Goal: Information Seeking & Learning: Learn about a topic

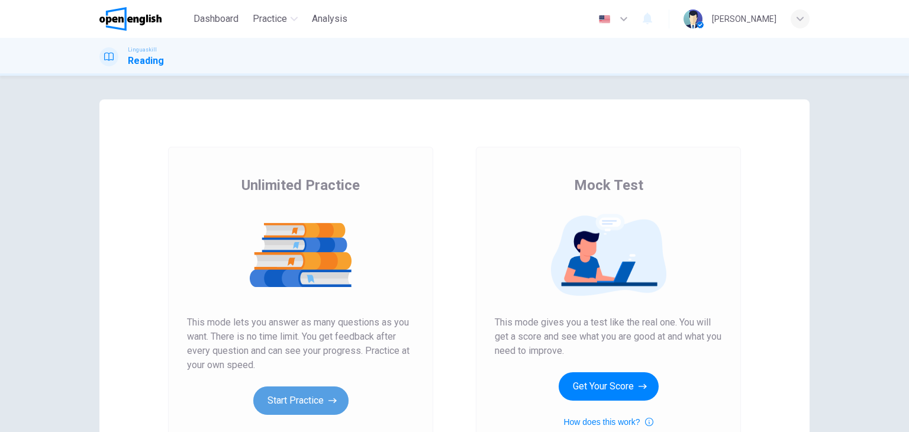
click at [305, 395] on button "Start Practice" at bounding box center [300, 401] width 95 height 28
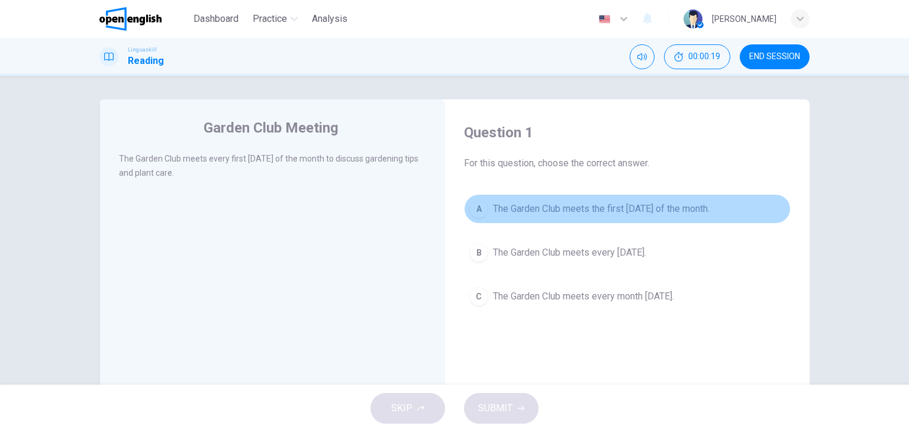
click at [527, 204] on span "The Garden Club meets the first [DATE] of the month." at bounding box center [601, 209] width 217 height 14
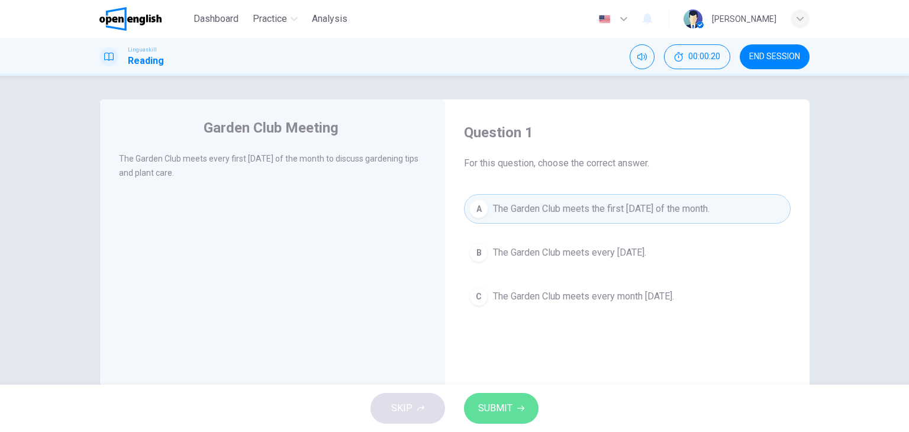
click at [500, 406] on span "SUBMIT" at bounding box center [495, 408] width 34 height 17
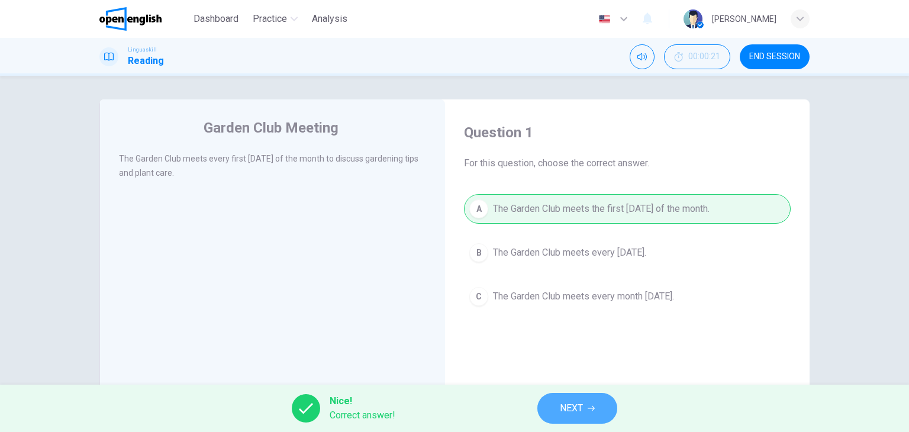
click at [574, 402] on span "NEXT" at bounding box center [571, 408] width 23 height 17
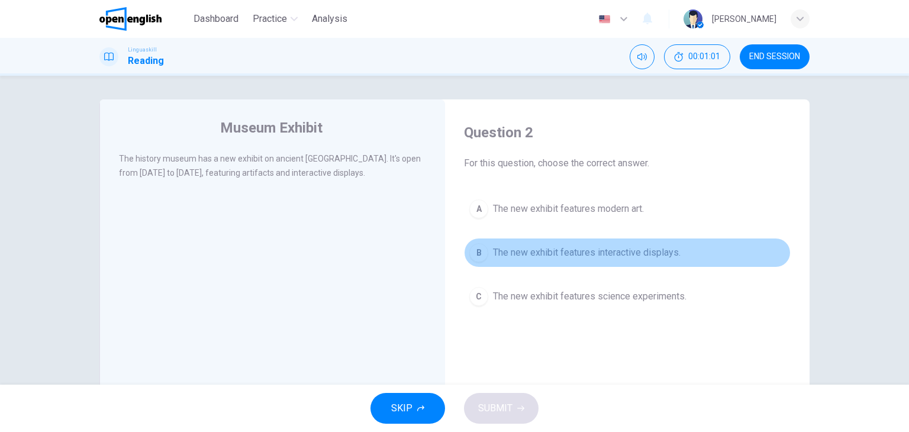
click at [580, 249] on span "The new exhibit features interactive displays." at bounding box center [587, 253] width 188 height 14
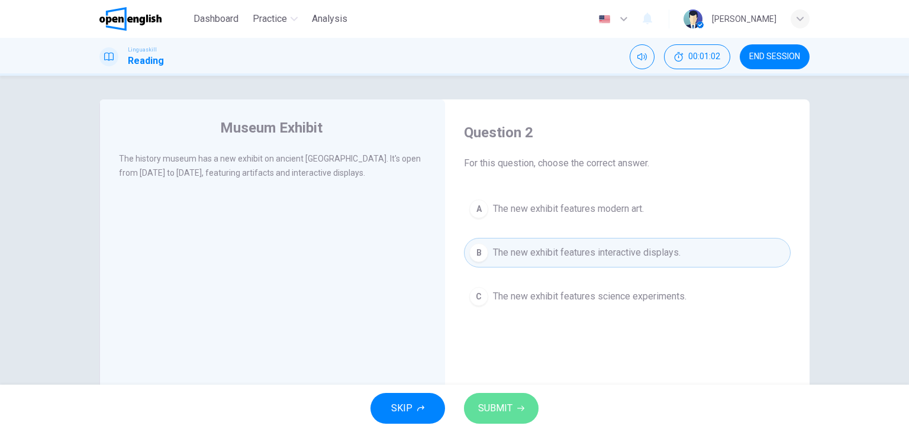
click at [510, 417] on button "SUBMIT" at bounding box center [501, 408] width 75 height 31
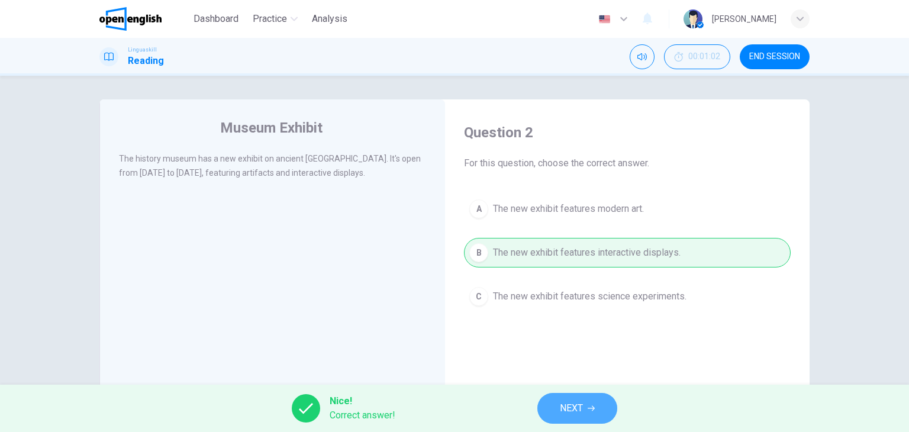
click at [580, 400] on span "NEXT" at bounding box center [571, 408] width 23 height 17
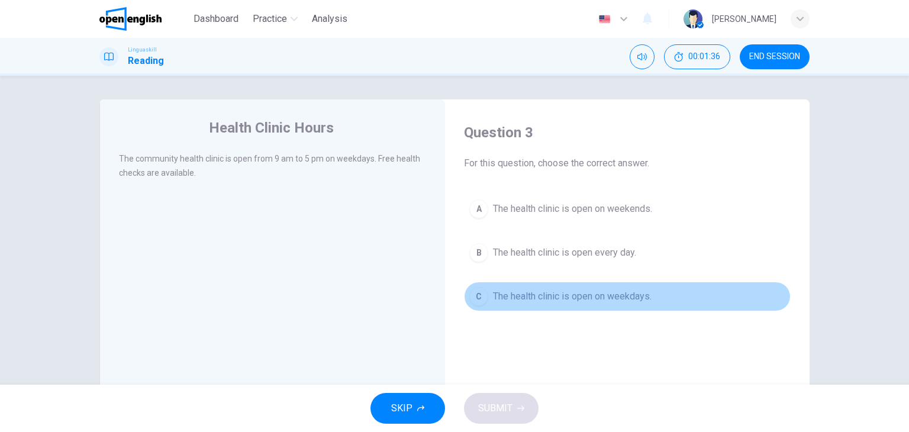
click at [585, 297] on span "The health clinic is open on weekdays." at bounding box center [572, 296] width 159 height 14
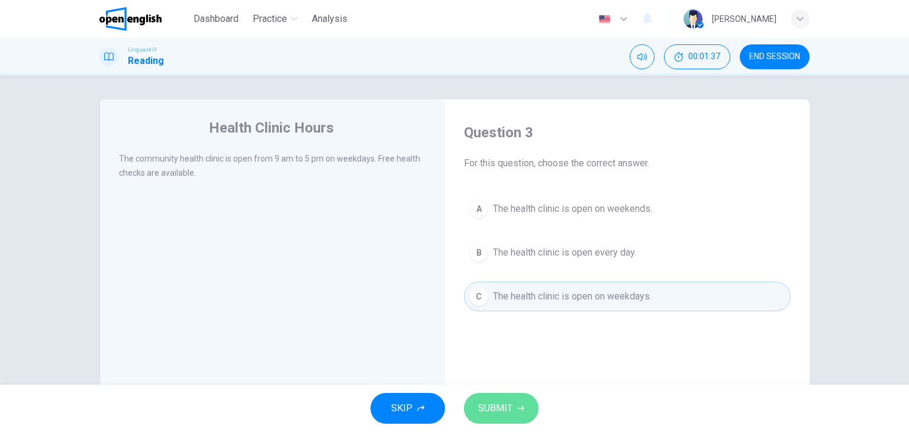
click at [497, 406] on span "SUBMIT" at bounding box center [495, 408] width 34 height 17
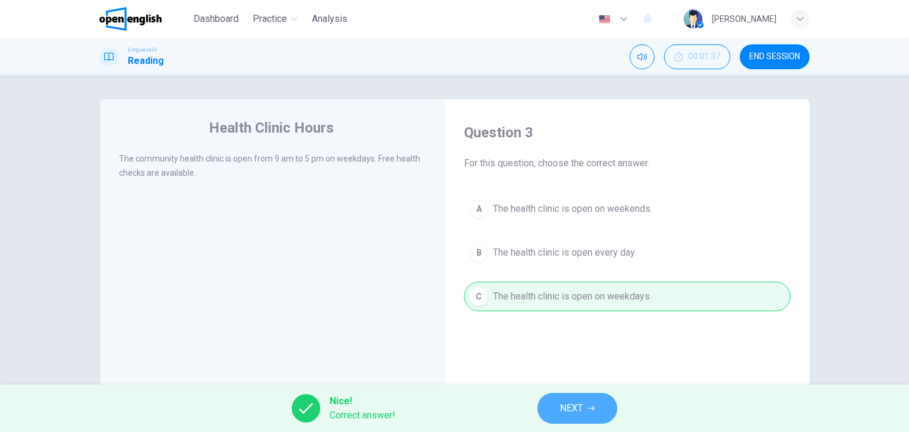
click at [577, 409] on span "NEXT" at bounding box center [571, 408] width 23 height 17
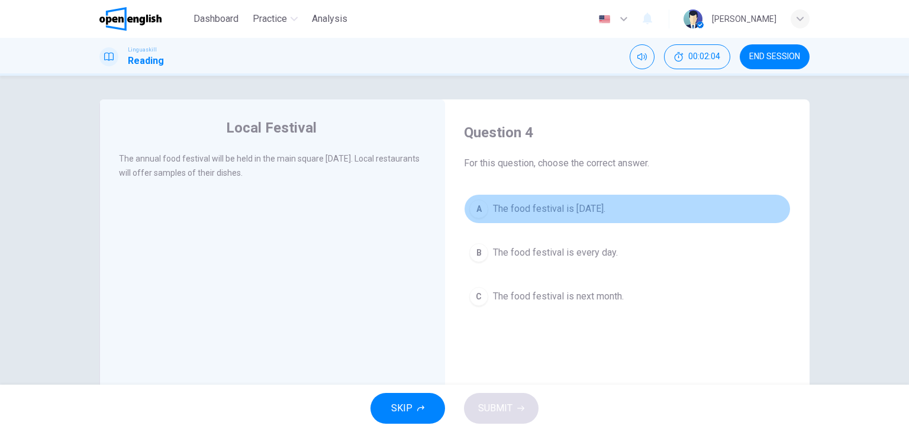
click at [581, 208] on span "The food festival is [DATE]." at bounding box center [549, 209] width 112 height 14
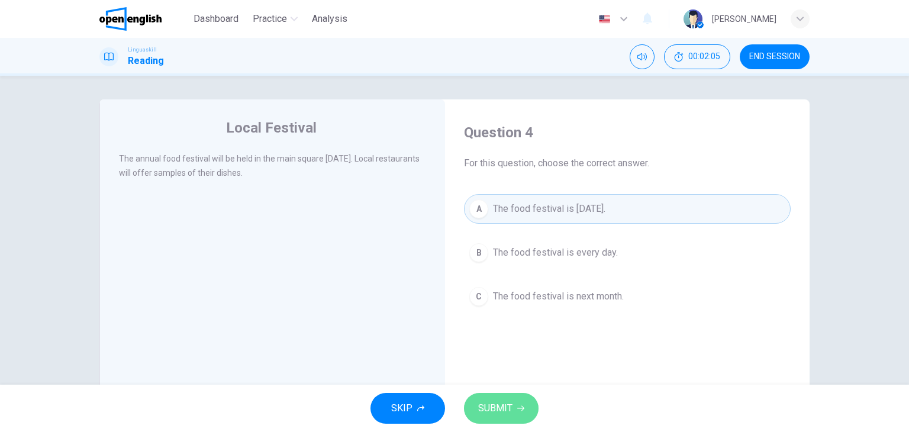
click at [506, 408] on span "SUBMIT" at bounding box center [495, 408] width 34 height 17
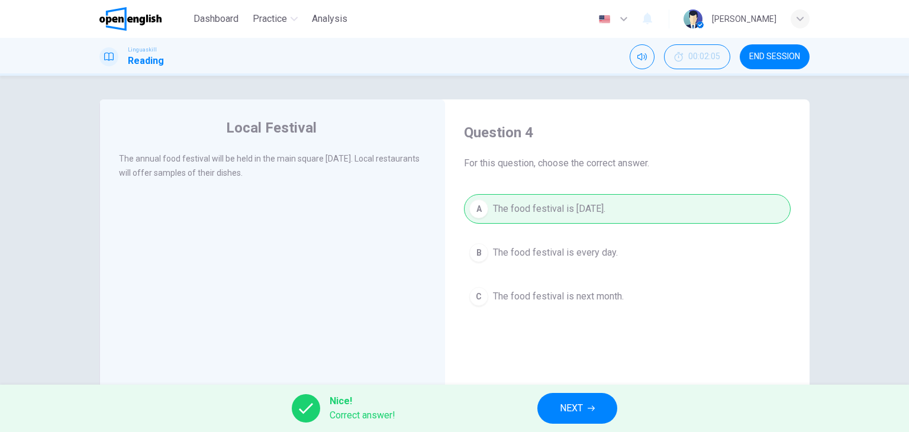
click at [506, 408] on div "Nice! Correct answer! NEXT" at bounding box center [454, 408] width 909 height 47
click at [568, 405] on span "NEXT" at bounding box center [571, 408] width 23 height 17
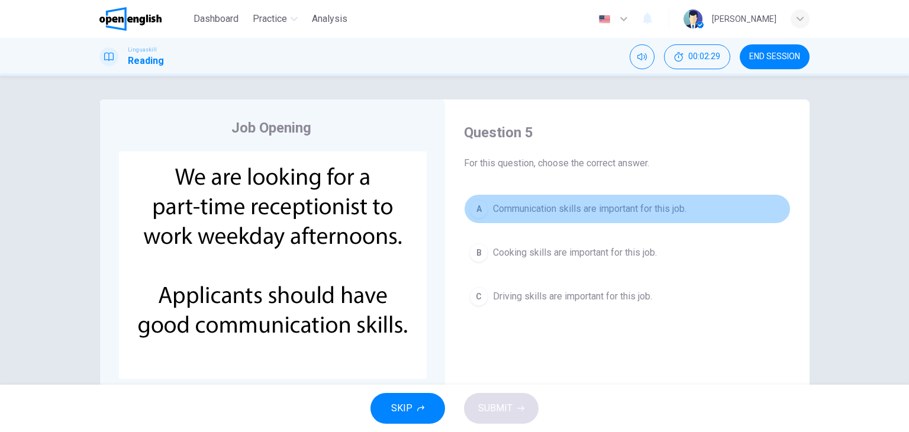
click at [555, 210] on span "Communication skills are important for this job." at bounding box center [590, 209] width 194 height 14
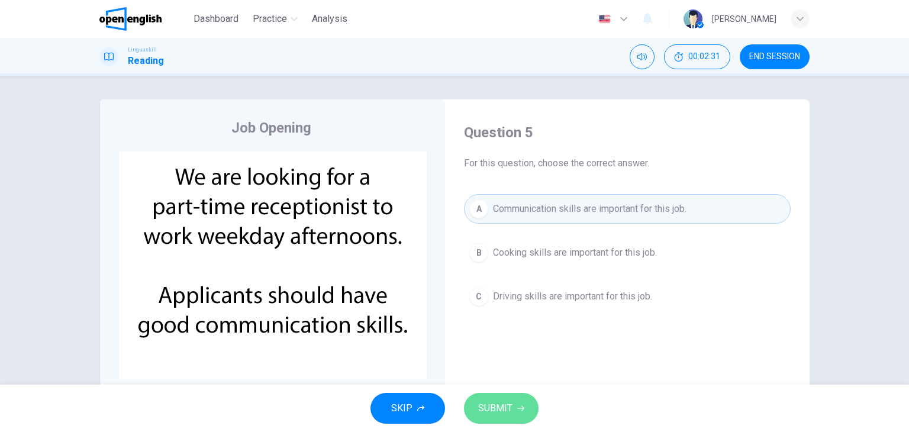
click at [497, 404] on span "SUBMIT" at bounding box center [495, 408] width 34 height 17
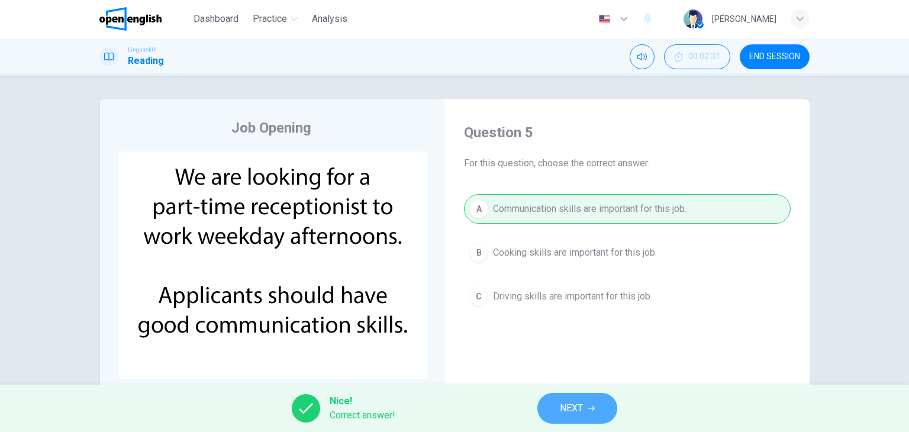
click at [585, 414] on button "NEXT" at bounding box center [578, 408] width 80 height 31
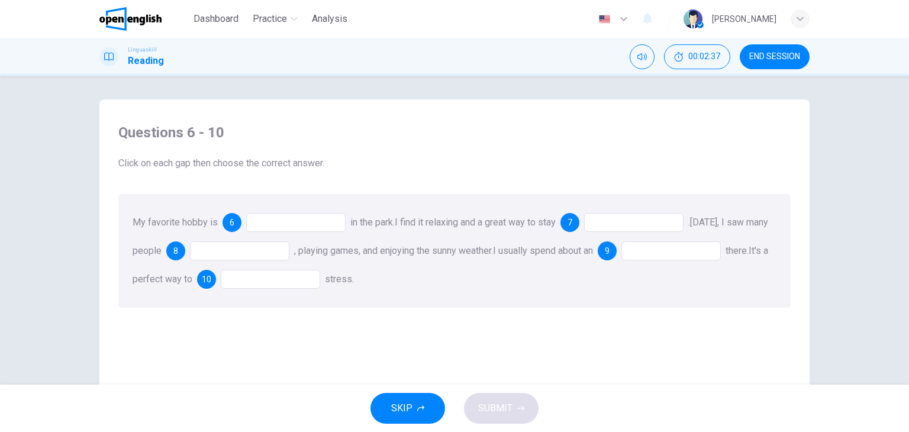
click at [307, 223] on div at bounding box center [295, 222] width 99 height 19
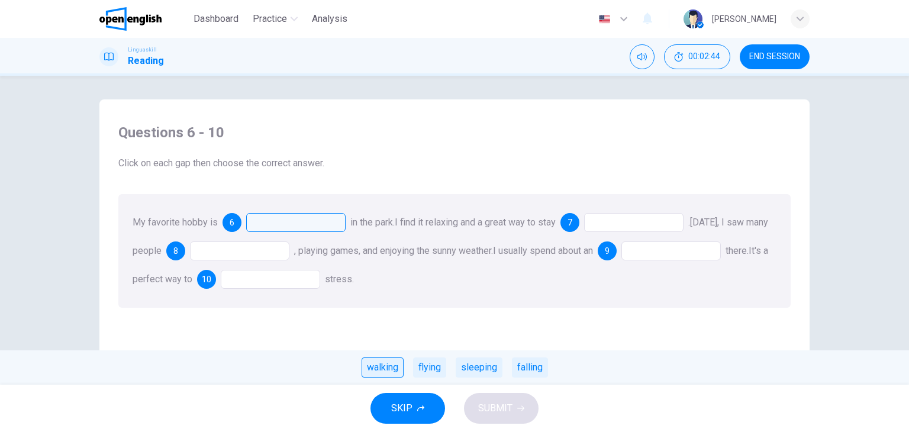
click at [389, 370] on div "walking" at bounding box center [383, 368] width 42 height 20
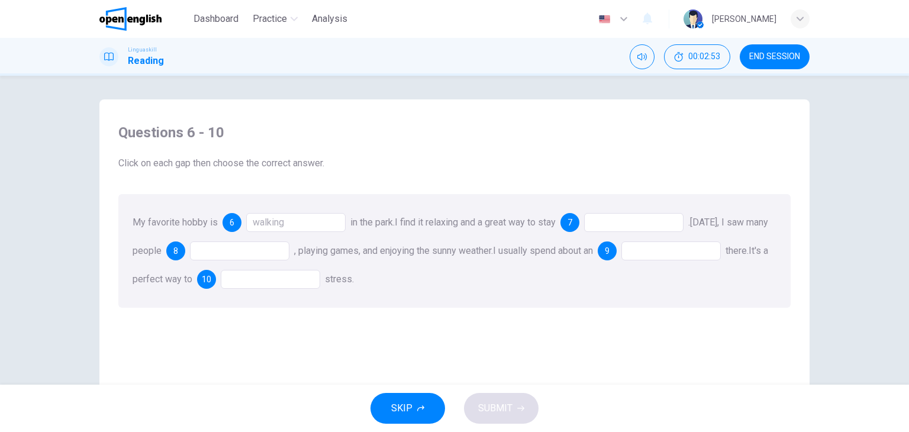
click at [610, 226] on div at bounding box center [633, 222] width 99 height 19
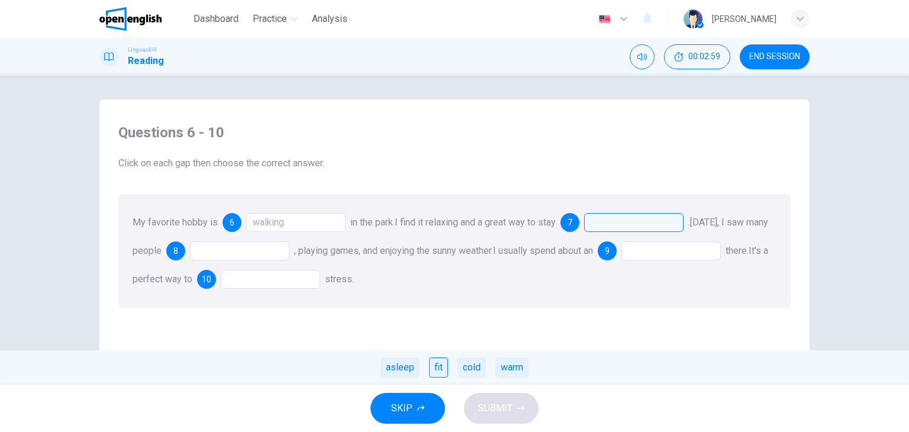
click at [442, 369] on div "fit" at bounding box center [438, 368] width 19 height 20
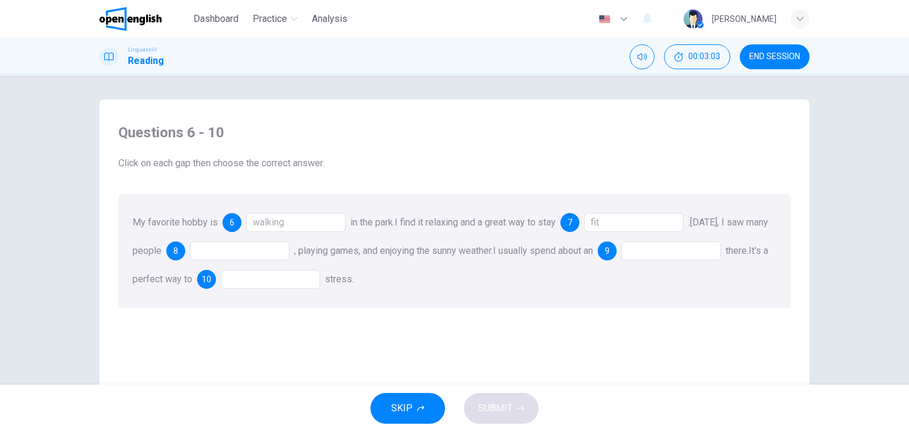
click at [255, 254] on div at bounding box center [239, 251] width 99 height 19
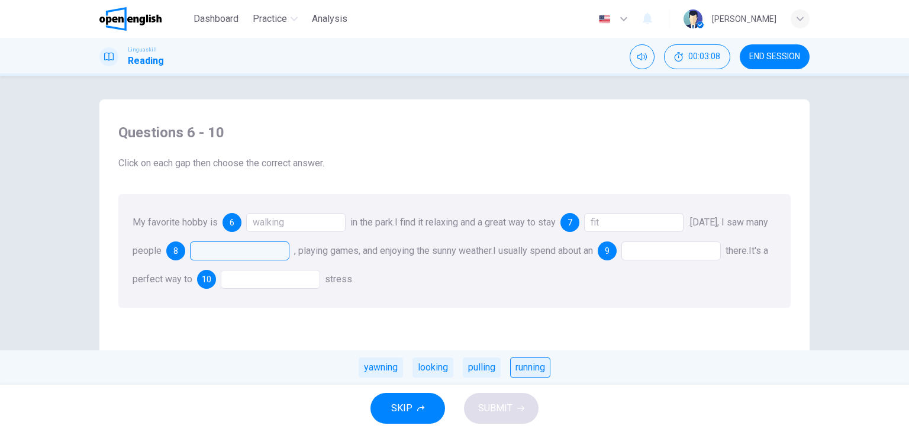
click at [528, 369] on div "running" at bounding box center [530, 368] width 40 height 20
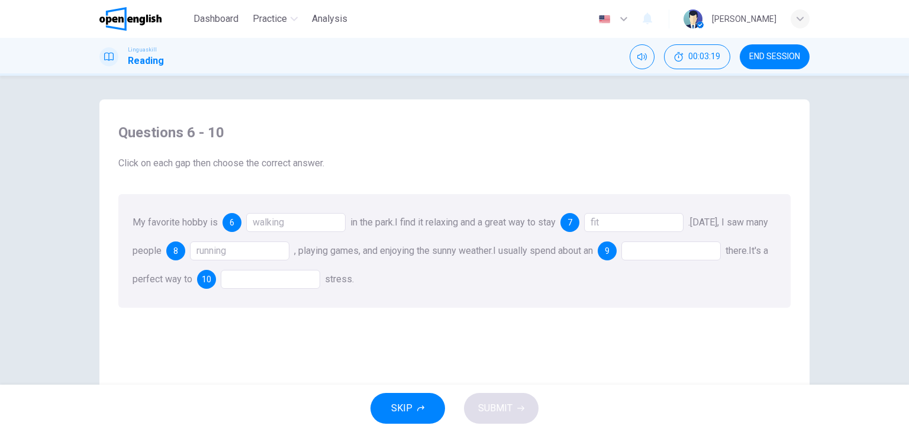
click at [675, 254] on div at bounding box center [671, 251] width 99 height 19
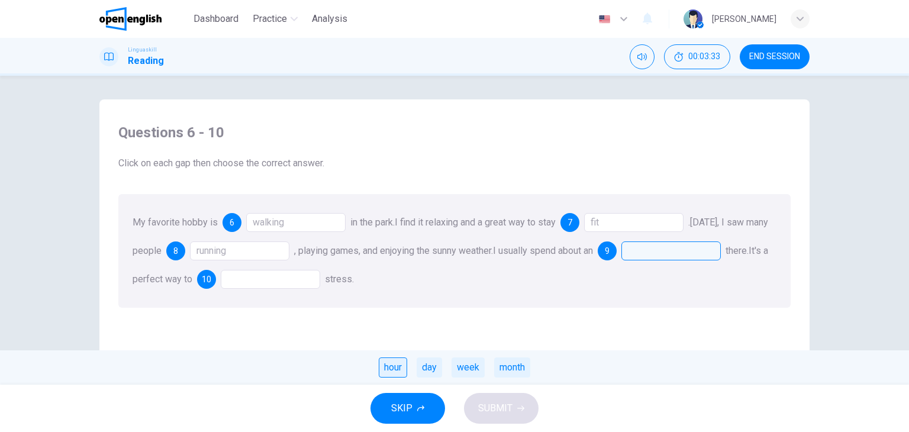
click at [405, 369] on div "hour" at bounding box center [393, 368] width 28 height 20
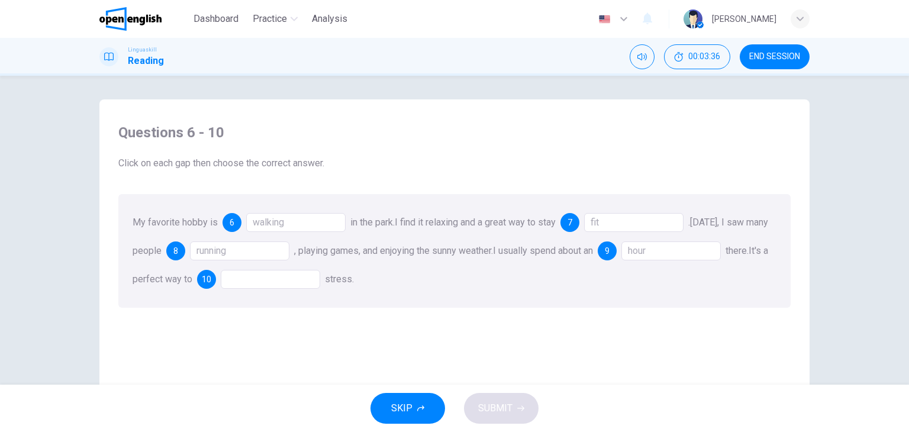
click at [300, 284] on div at bounding box center [270, 279] width 99 height 19
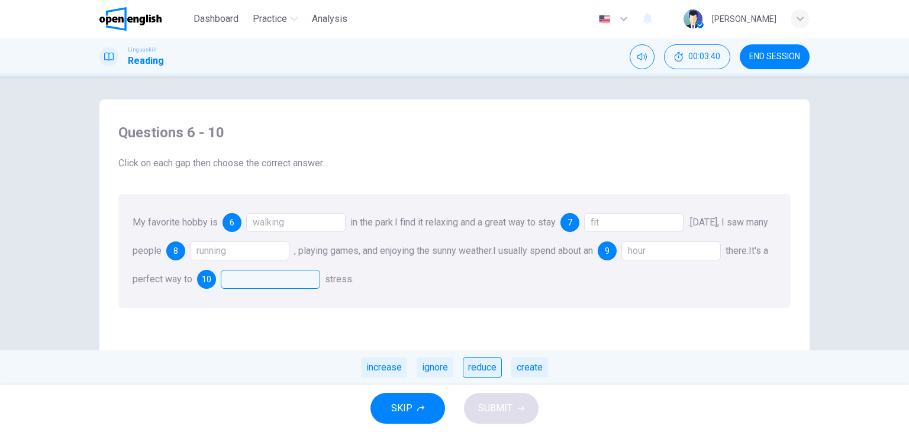
click at [476, 364] on div "reduce" at bounding box center [482, 368] width 39 height 20
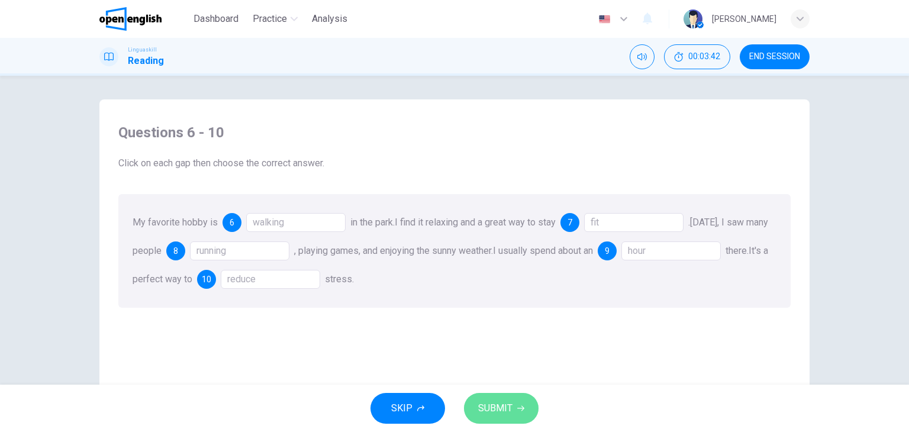
click at [502, 414] on span "SUBMIT" at bounding box center [495, 408] width 34 height 17
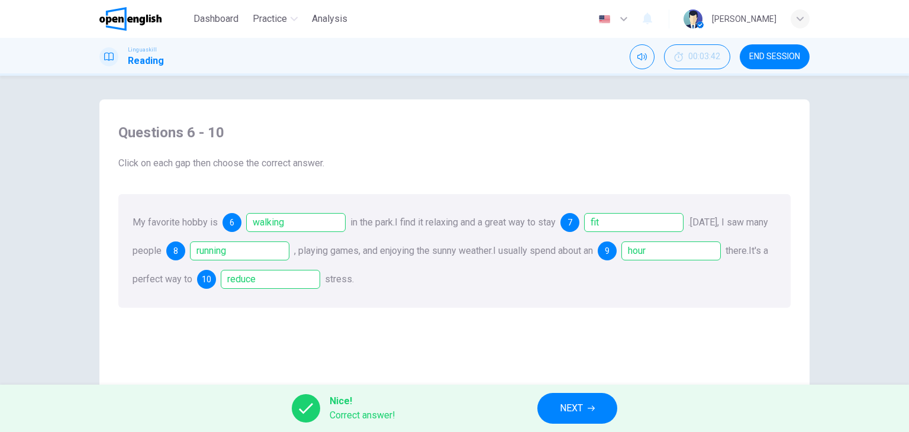
click at [564, 401] on span "NEXT" at bounding box center [571, 408] width 23 height 17
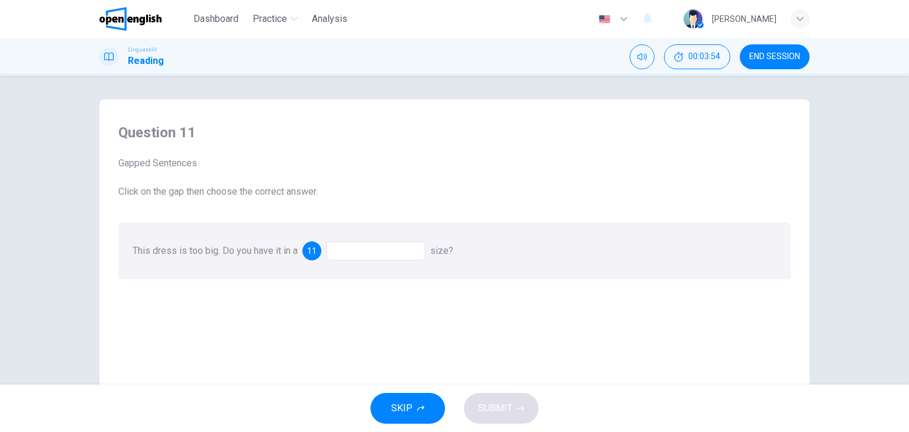
click at [334, 255] on div at bounding box center [375, 251] width 99 height 19
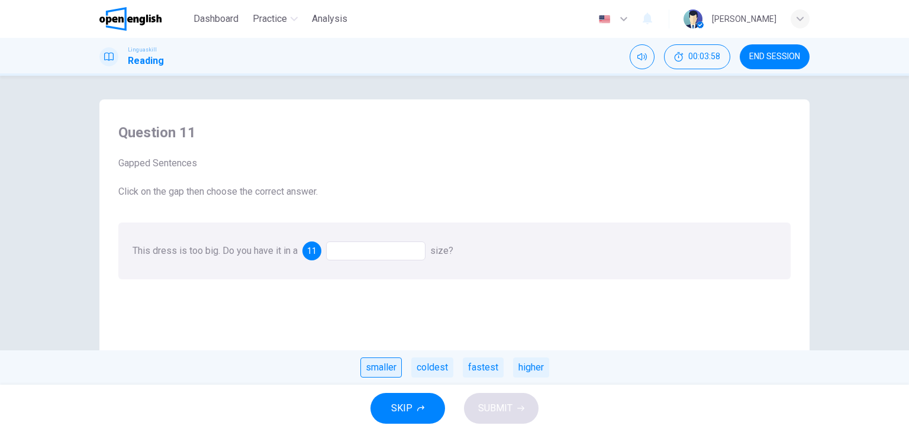
click at [385, 359] on div "smaller" at bounding box center [381, 368] width 41 height 20
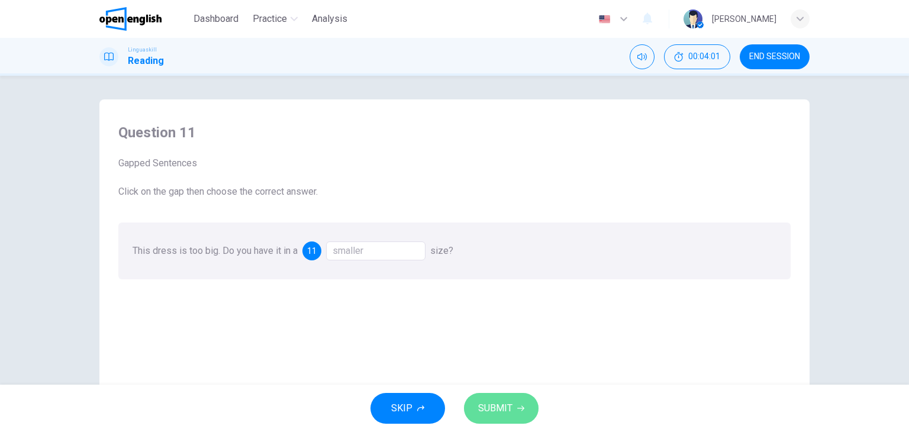
click at [499, 408] on span "SUBMIT" at bounding box center [495, 408] width 34 height 17
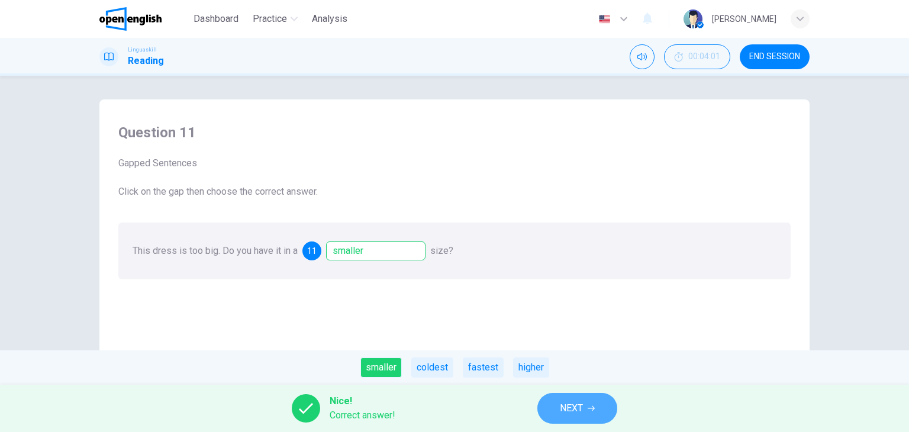
click at [574, 408] on span "NEXT" at bounding box center [571, 408] width 23 height 17
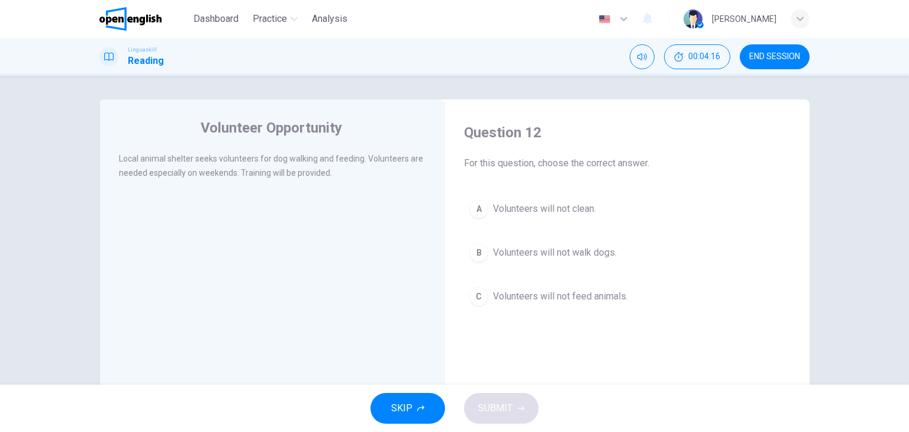
click at [211, 183] on div "Local animal shelter seeks volunteers for dog walking and feeding. Volunteers a…" at bounding box center [280, 173] width 323 height 43
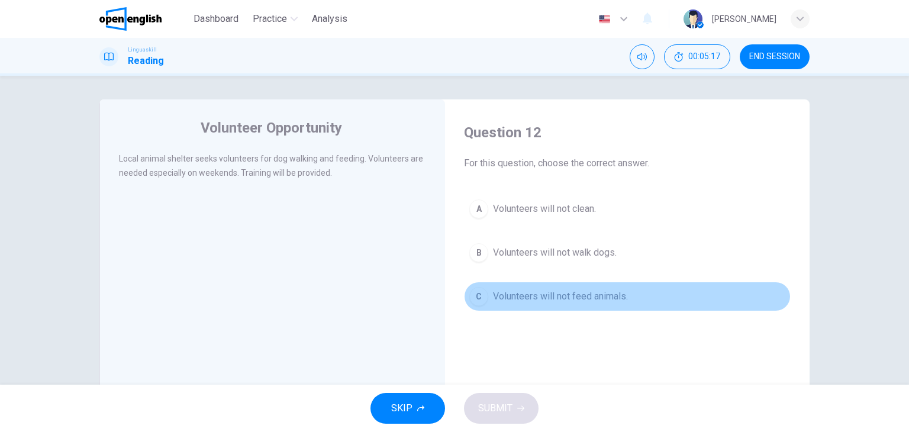
click at [564, 294] on span "Volunteers will not feed animals." at bounding box center [560, 296] width 135 height 14
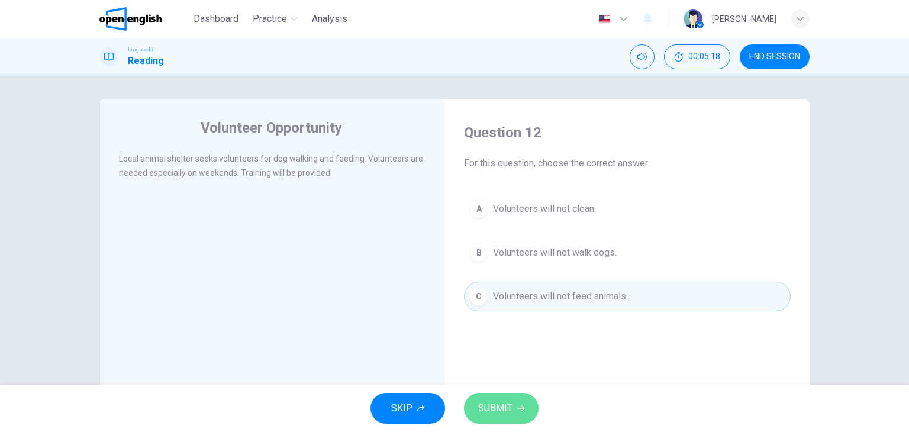
click at [504, 420] on button "SUBMIT" at bounding box center [501, 408] width 75 height 31
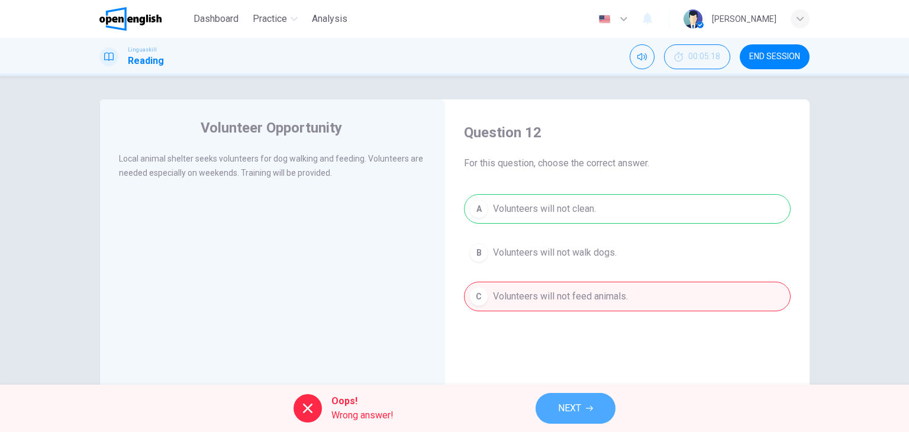
click at [554, 398] on button "NEXT" at bounding box center [576, 408] width 80 height 31
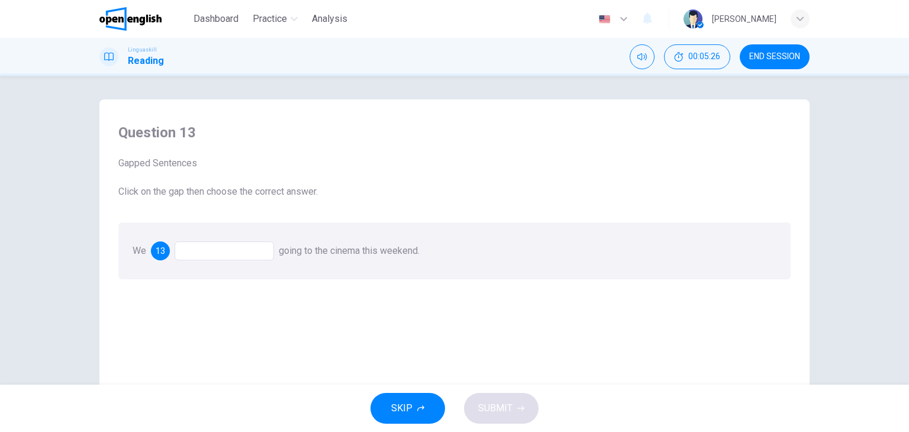
click at [226, 256] on div at bounding box center [224, 251] width 99 height 19
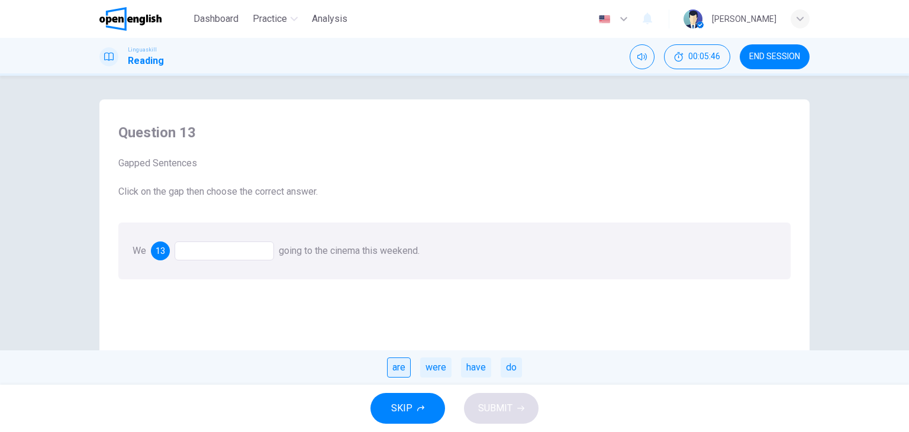
click at [398, 368] on div "are" at bounding box center [399, 368] width 24 height 20
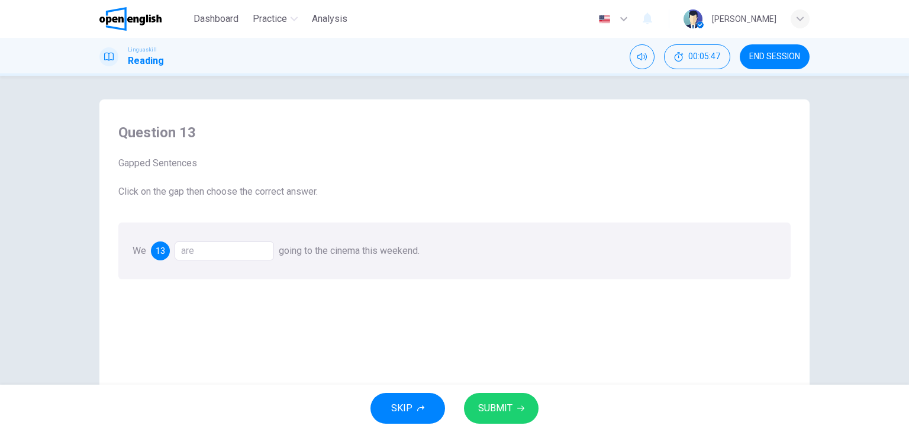
click at [511, 407] on span "SUBMIT" at bounding box center [495, 408] width 34 height 17
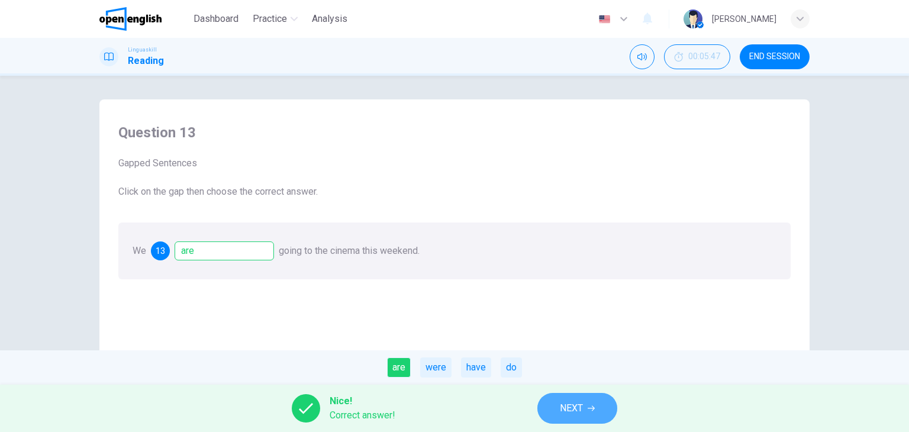
click at [572, 414] on span "NEXT" at bounding box center [571, 408] width 23 height 17
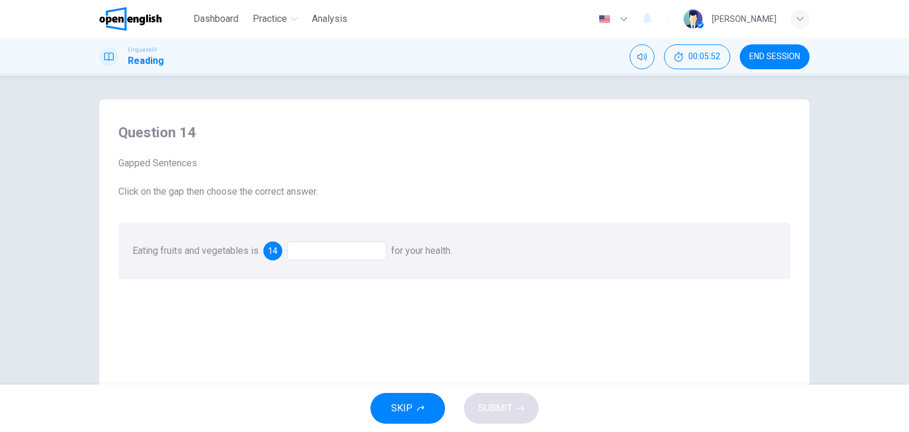
click at [315, 254] on div at bounding box center [336, 251] width 99 height 19
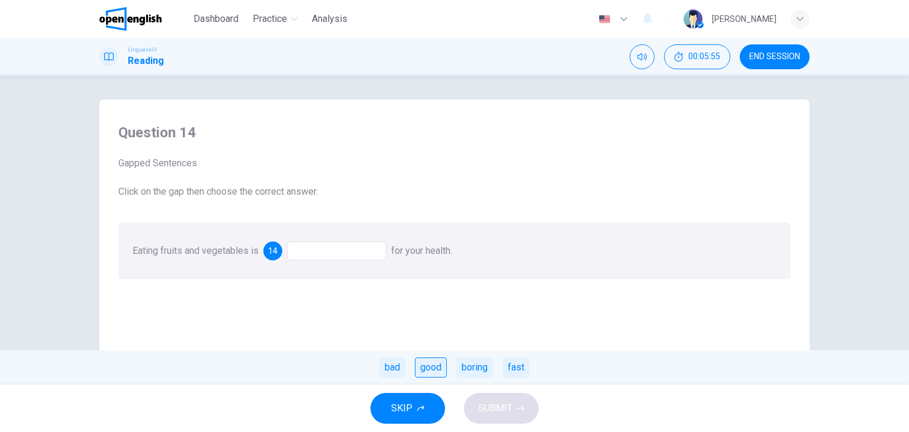
click at [433, 370] on div "good" at bounding box center [431, 368] width 32 height 20
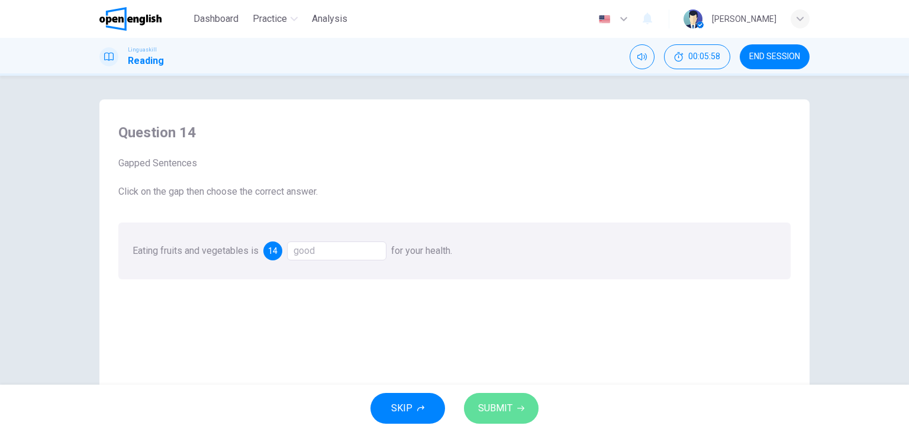
click at [506, 410] on span "SUBMIT" at bounding box center [495, 408] width 34 height 17
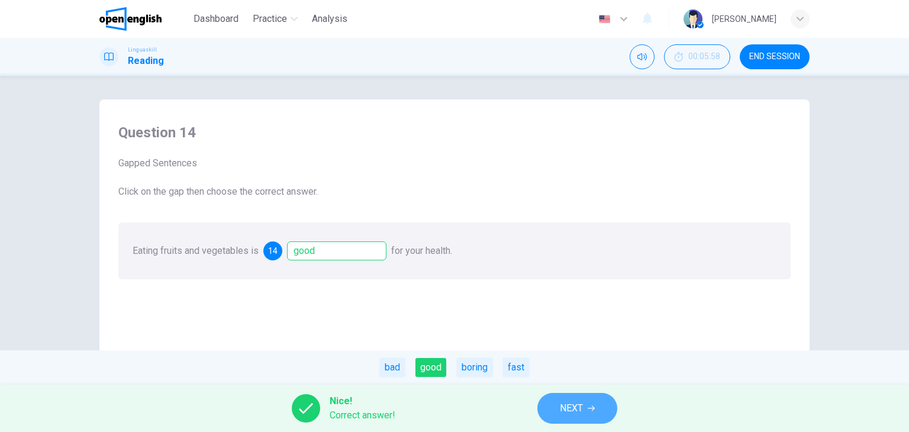
click at [565, 401] on span "NEXT" at bounding box center [571, 408] width 23 height 17
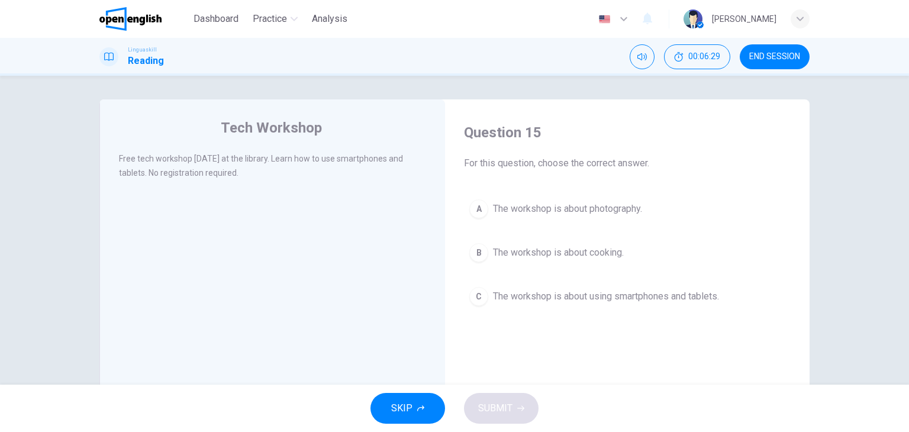
click at [604, 300] on span "The workshop is about using smartphones and tablets." at bounding box center [606, 296] width 226 height 14
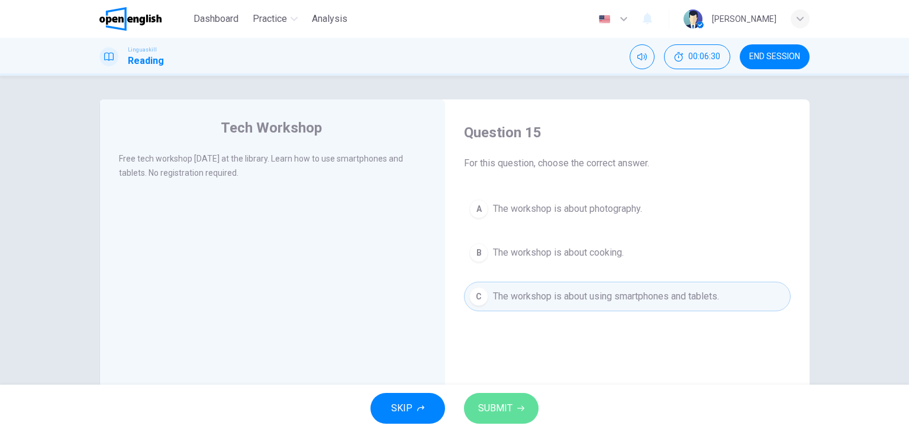
click at [501, 407] on span "SUBMIT" at bounding box center [495, 408] width 34 height 17
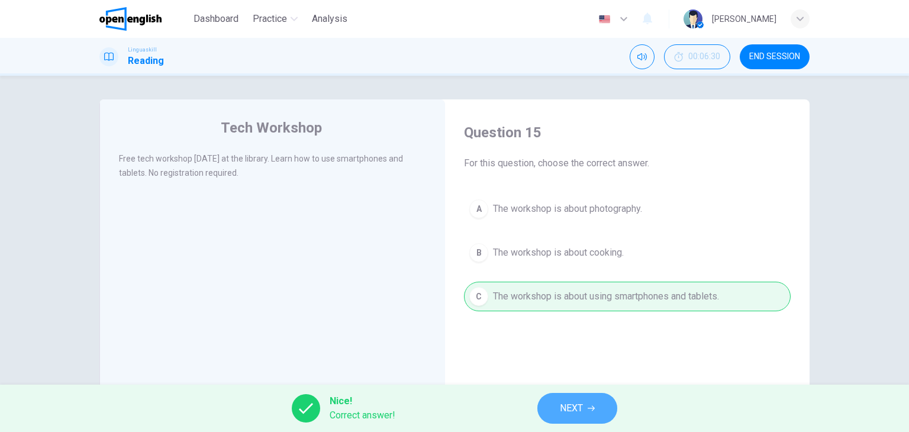
click at [578, 404] on span "NEXT" at bounding box center [571, 408] width 23 height 17
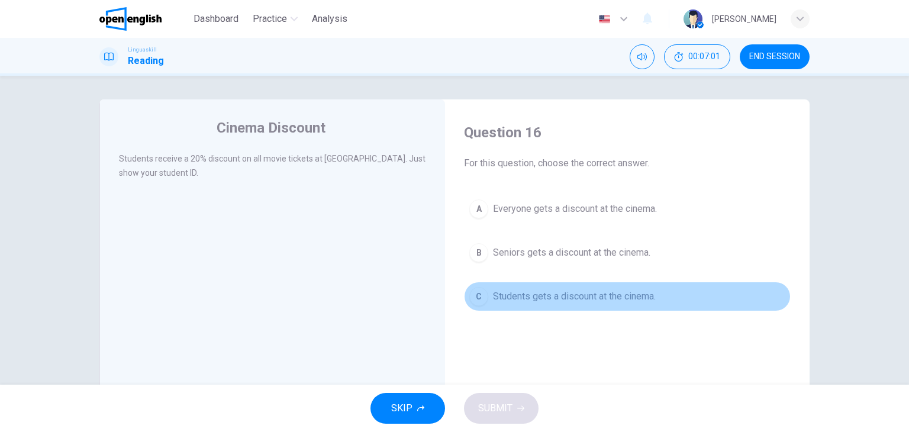
click at [569, 303] on button "C Students gets a discount at the cinema." at bounding box center [627, 297] width 327 height 30
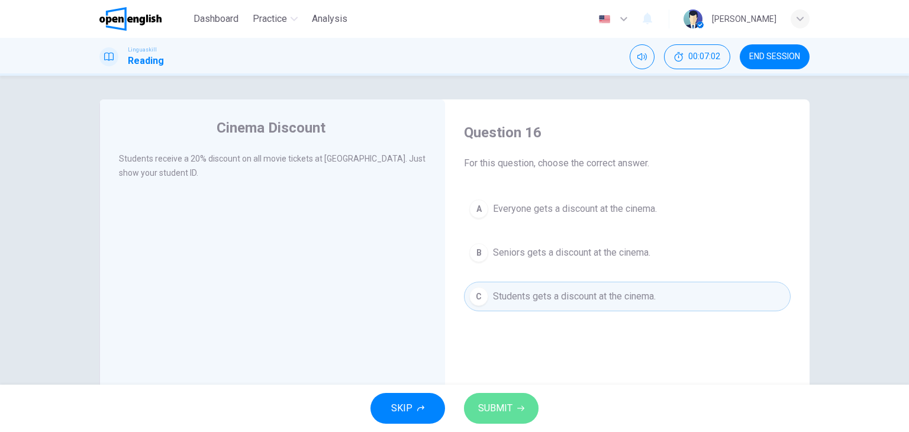
click at [508, 410] on span "SUBMIT" at bounding box center [495, 408] width 34 height 17
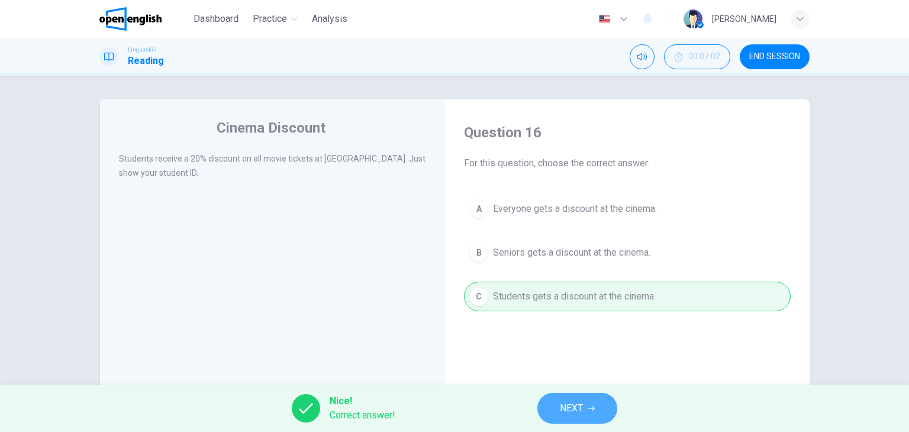
click at [567, 399] on button "NEXT" at bounding box center [578, 408] width 80 height 31
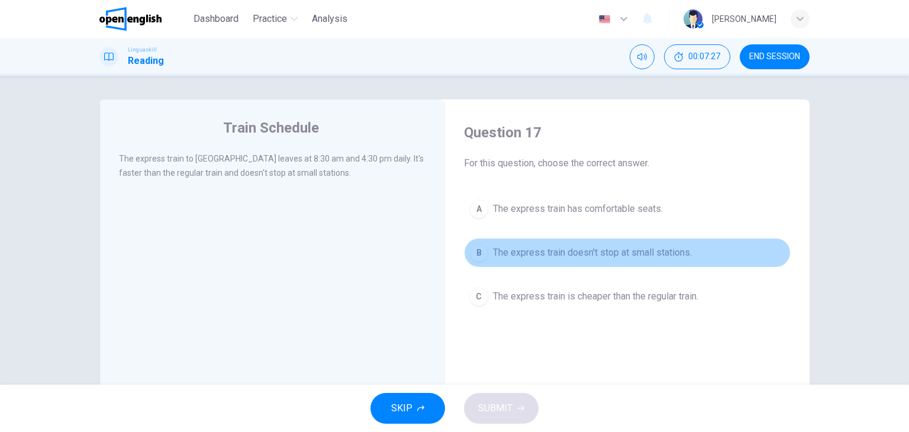
click at [580, 259] on span "The express train doesn't stop at small stations." at bounding box center [592, 253] width 199 height 14
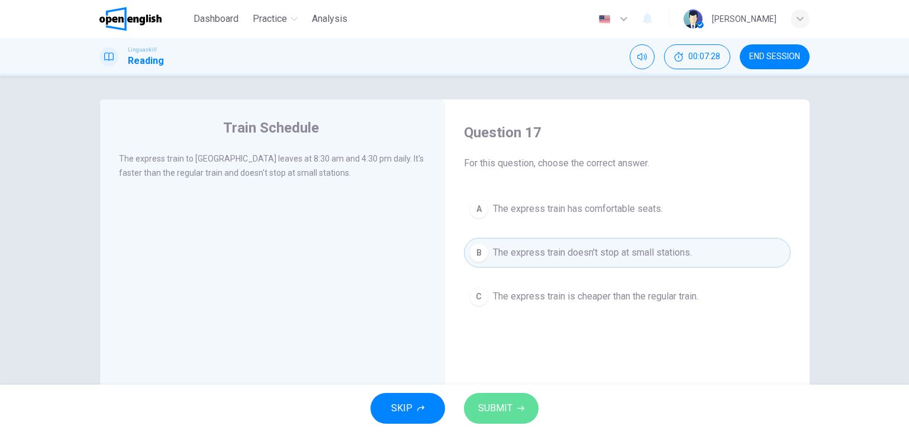
click at [504, 405] on span "SUBMIT" at bounding box center [495, 408] width 34 height 17
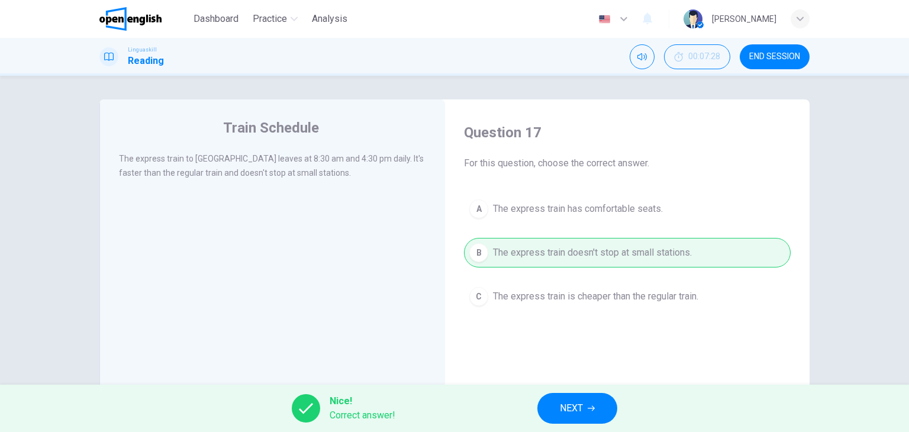
click at [578, 405] on span "NEXT" at bounding box center [571, 408] width 23 height 17
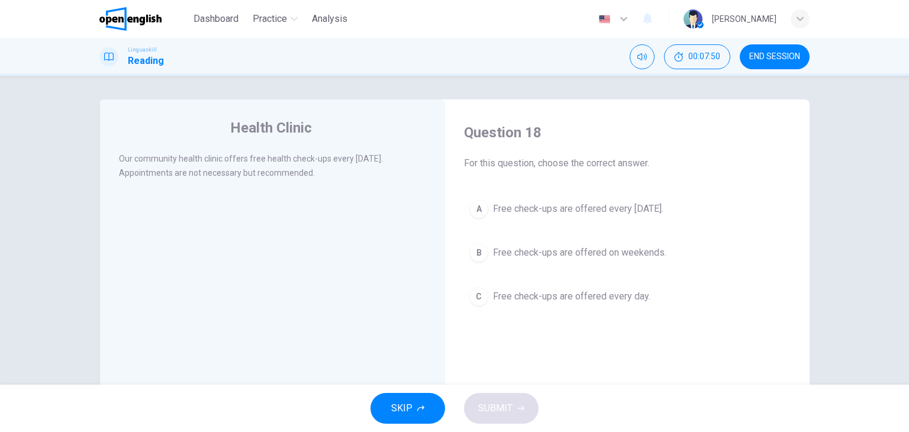
drag, startPoint x: 287, startPoint y: 197, endPoint x: 412, endPoint y: 236, distance: 131.4
click at [412, 236] on div "Health Clinic Our community health clinic offers free health check-ups every [D…" at bounding box center [272, 304] width 346 height 411
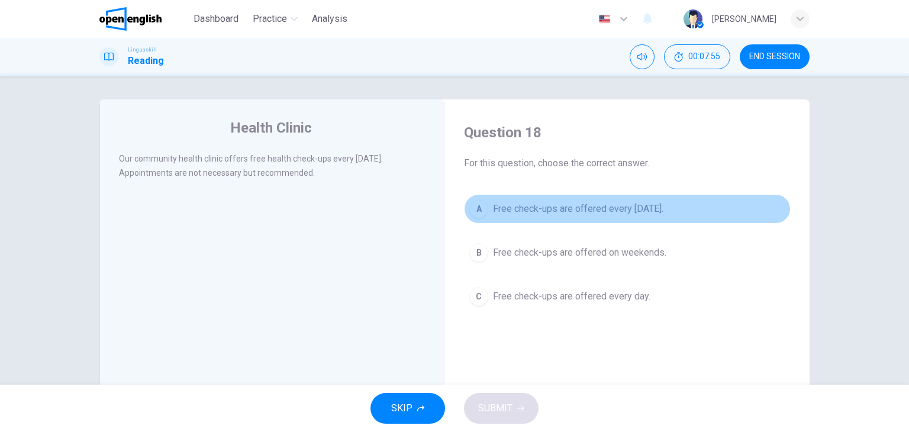
click at [597, 212] on span "Free check-ups are offered every [DATE]." at bounding box center [578, 209] width 170 height 14
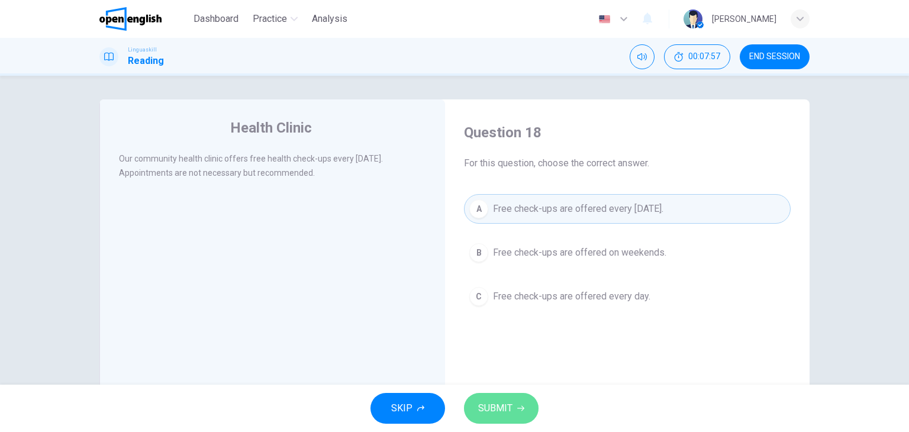
click at [498, 398] on button "SUBMIT" at bounding box center [501, 408] width 75 height 31
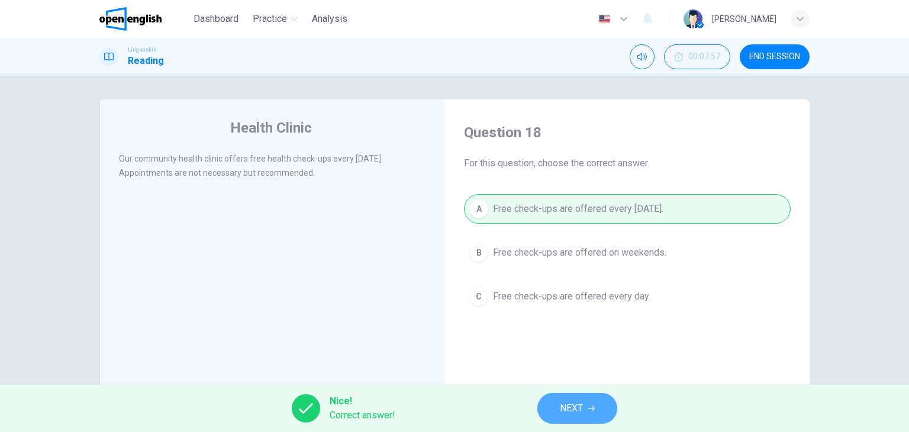
click at [577, 415] on span "NEXT" at bounding box center [571, 408] width 23 height 17
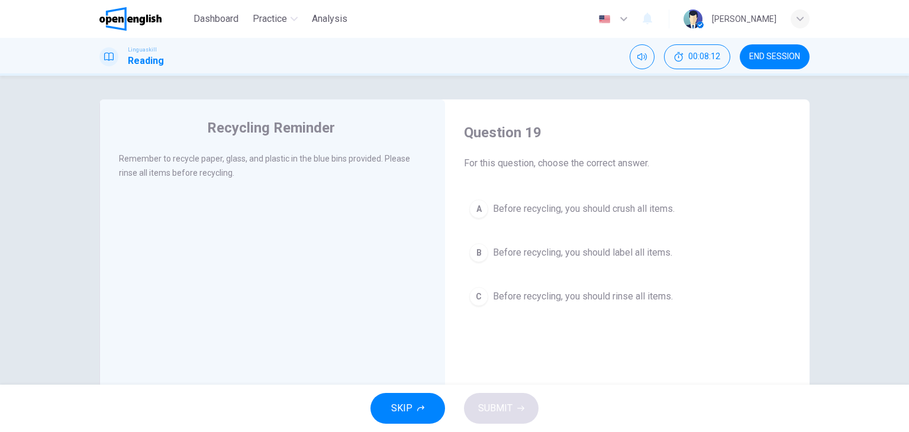
drag, startPoint x: 347, startPoint y: 167, endPoint x: 305, endPoint y: 173, distance: 43.1
click at [305, 173] on div "Remember to recycle paper, glass, and plastic in the blue bins provided. Please…" at bounding box center [273, 166] width 308 height 28
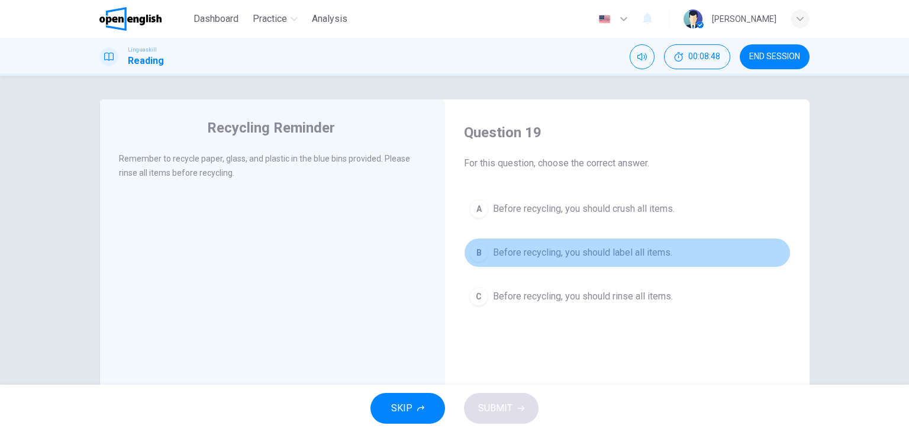
click at [591, 250] on span "Before recycling, you should label all items." at bounding box center [582, 253] width 179 height 14
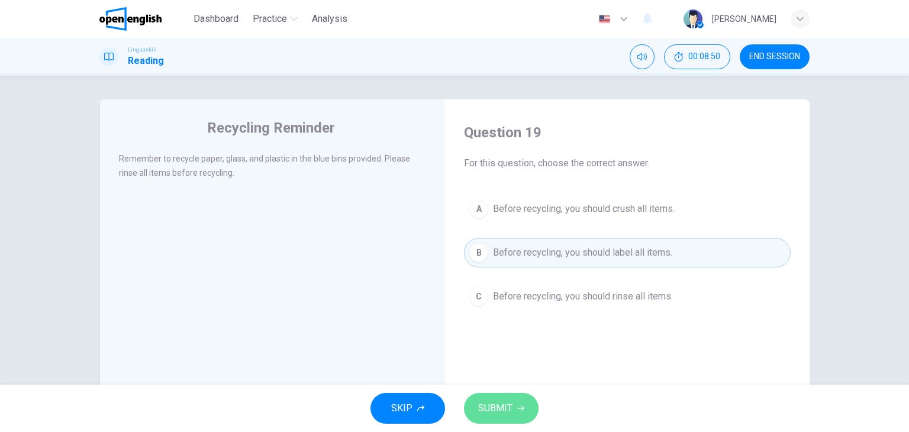
click at [503, 404] on span "SUBMIT" at bounding box center [495, 408] width 34 height 17
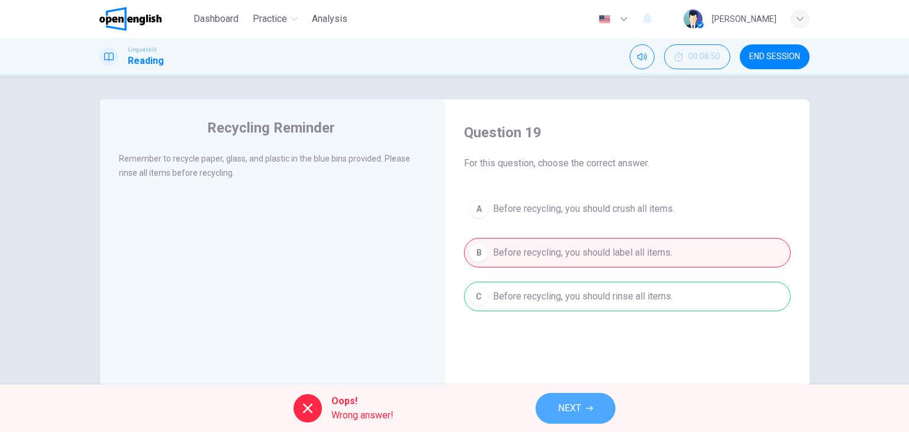
click at [569, 401] on span "NEXT" at bounding box center [569, 408] width 23 height 17
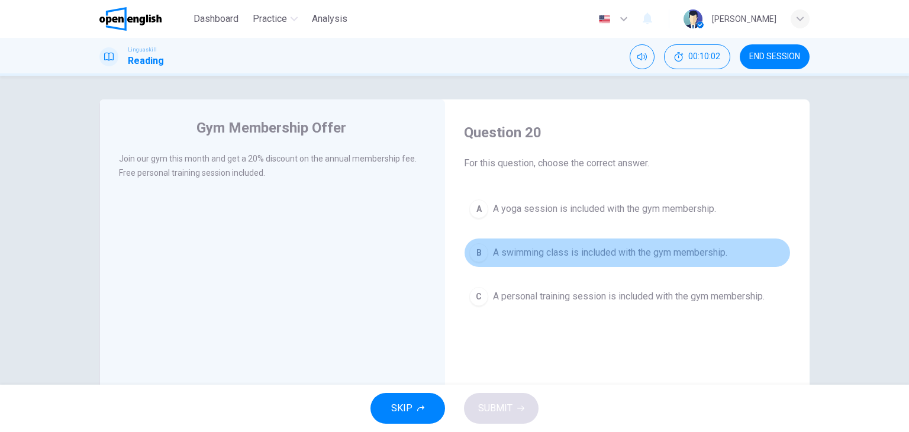
click at [613, 252] on span "A swimming class is included with the gym membership." at bounding box center [610, 253] width 234 height 14
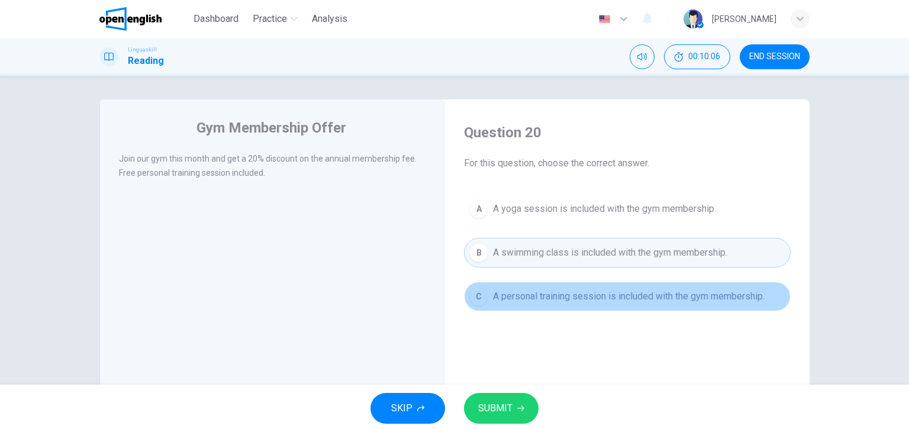
click at [604, 298] on span "A personal training session is included with the gym membership." at bounding box center [629, 296] width 272 height 14
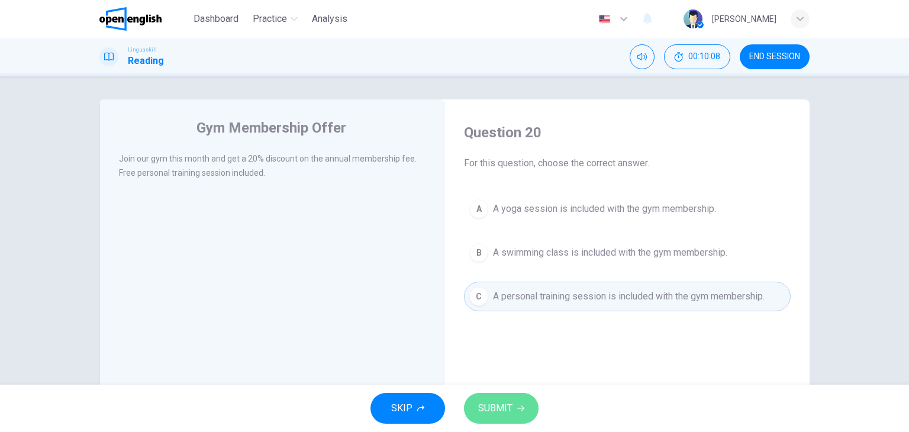
click at [494, 413] on span "SUBMIT" at bounding box center [495, 408] width 34 height 17
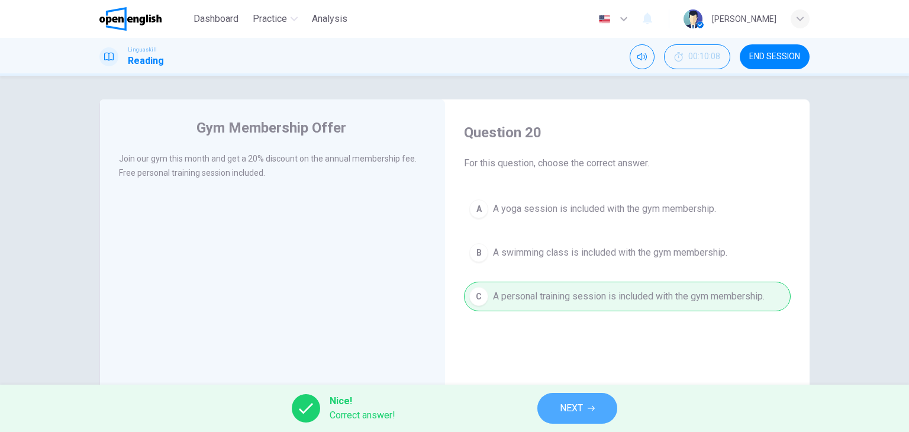
click at [559, 403] on button "NEXT" at bounding box center [578, 408] width 80 height 31
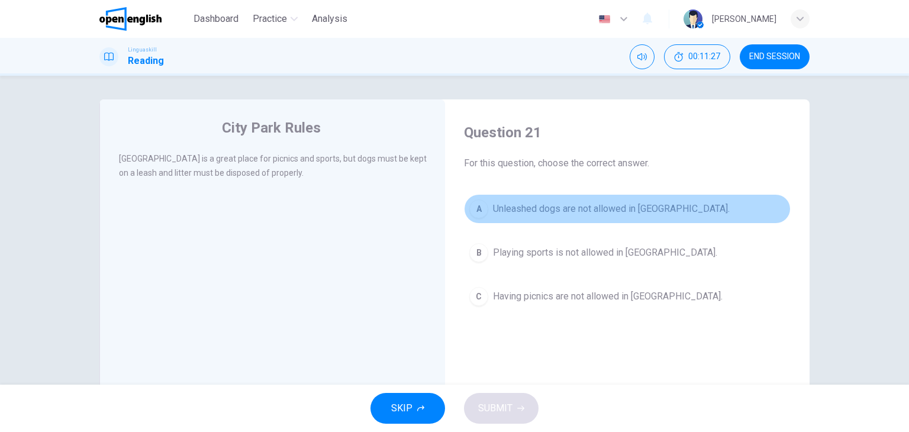
click at [559, 213] on span "Unleashed dogs are not allowed in [GEOGRAPHIC_DATA]." at bounding box center [611, 209] width 237 height 14
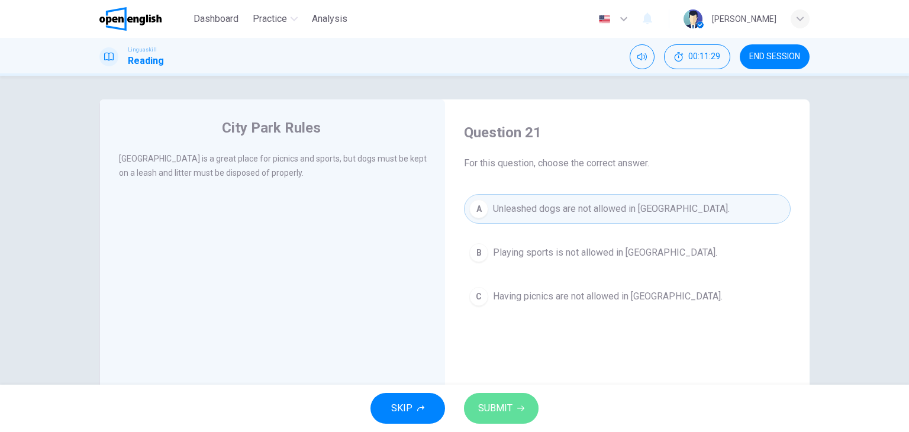
click at [504, 404] on span "SUBMIT" at bounding box center [495, 408] width 34 height 17
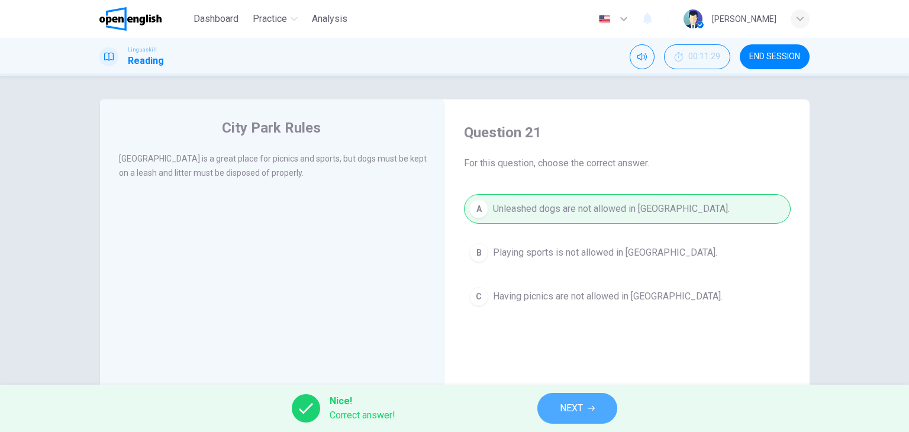
click at [565, 405] on span "NEXT" at bounding box center [571, 408] width 23 height 17
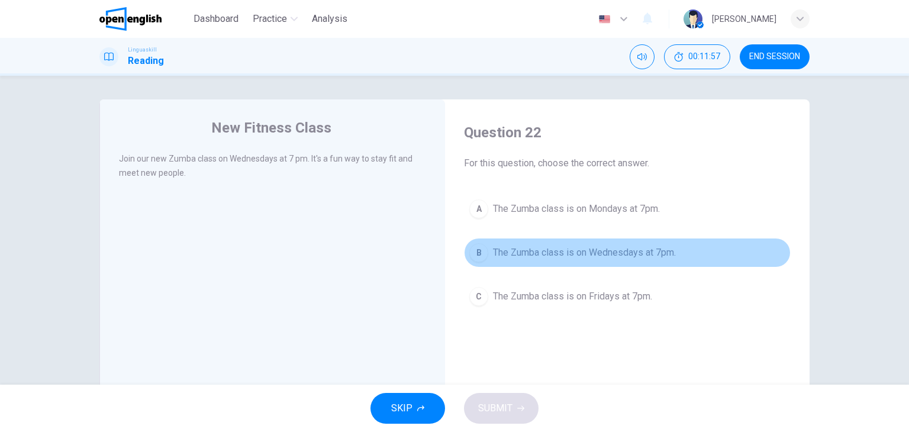
click at [595, 258] on span "The Zumba class is on Wednesdays at 7pm." at bounding box center [584, 253] width 183 height 14
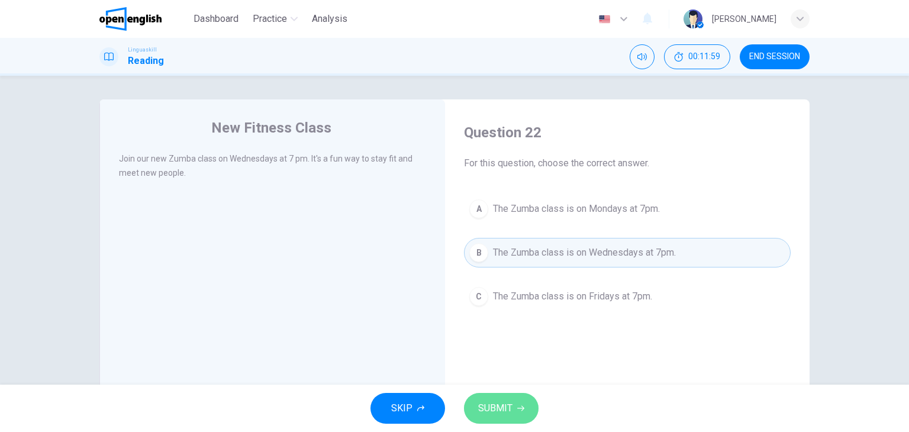
click at [488, 402] on span "SUBMIT" at bounding box center [495, 408] width 34 height 17
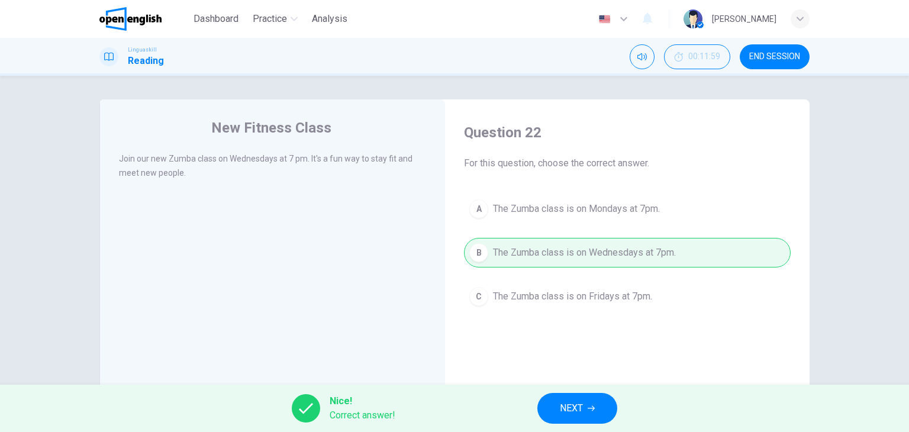
click at [488, 402] on div "Nice! Correct answer! NEXT" at bounding box center [454, 408] width 909 height 47
click at [581, 402] on span "NEXT" at bounding box center [571, 408] width 23 height 17
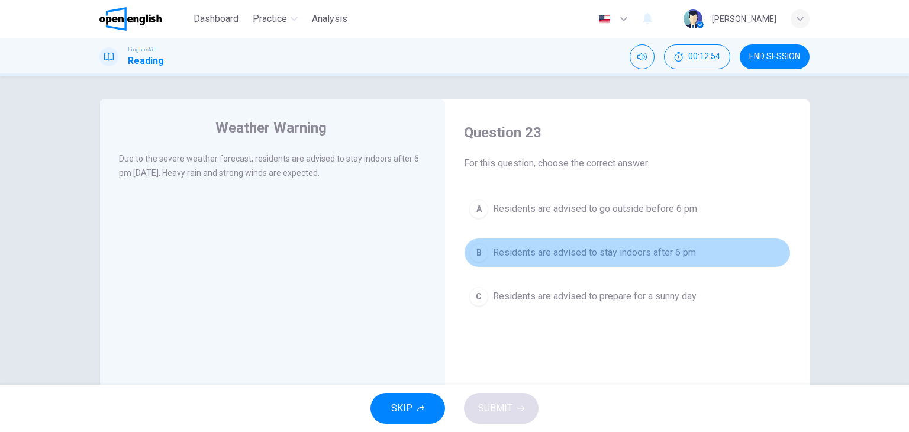
click at [673, 252] on span "Residents are advised to stay indoors after 6 pm" at bounding box center [594, 253] width 203 height 14
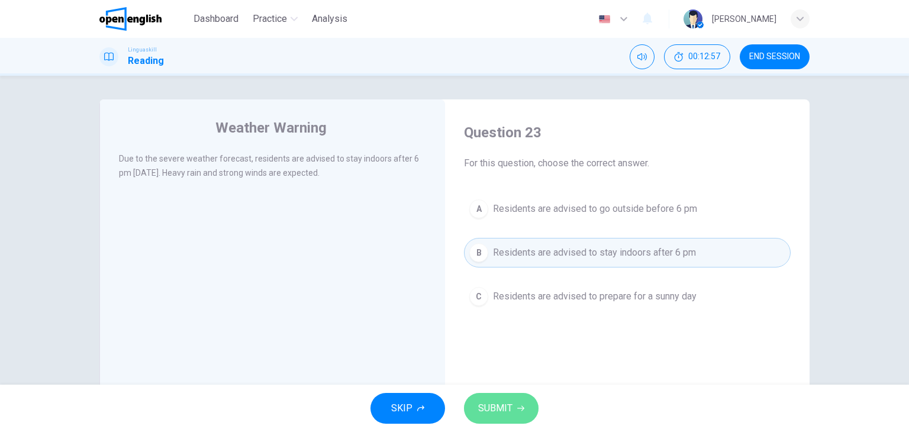
click at [514, 403] on button "SUBMIT" at bounding box center [501, 408] width 75 height 31
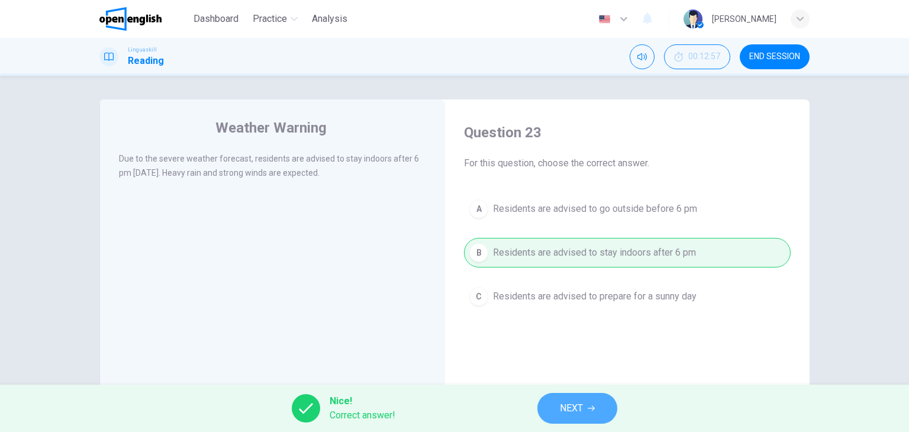
click at [571, 413] on span "NEXT" at bounding box center [571, 408] width 23 height 17
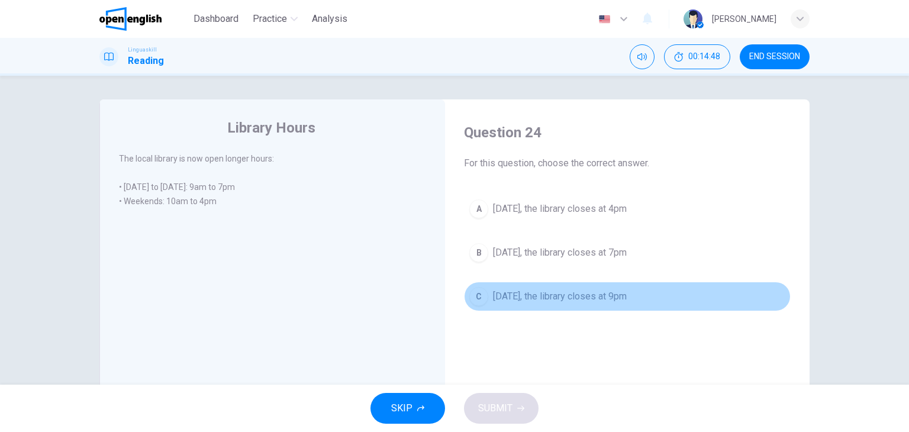
click at [582, 300] on span "[DATE], the library closes at 9pm" at bounding box center [560, 296] width 134 height 14
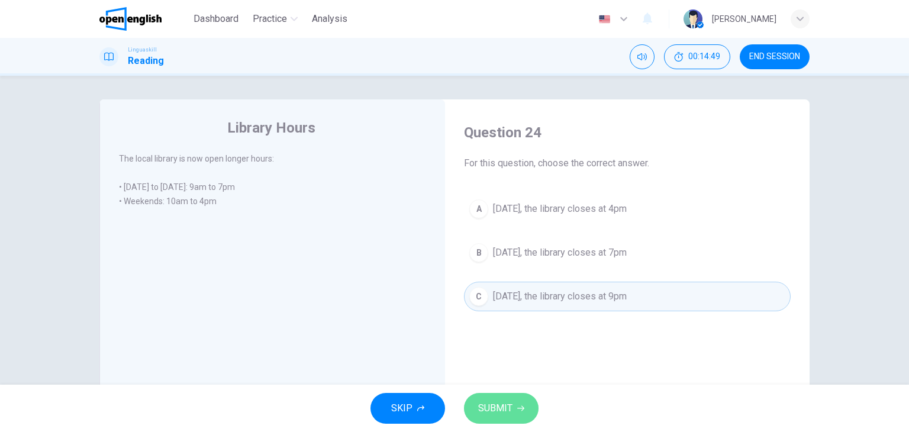
click at [504, 402] on span "SUBMIT" at bounding box center [495, 408] width 34 height 17
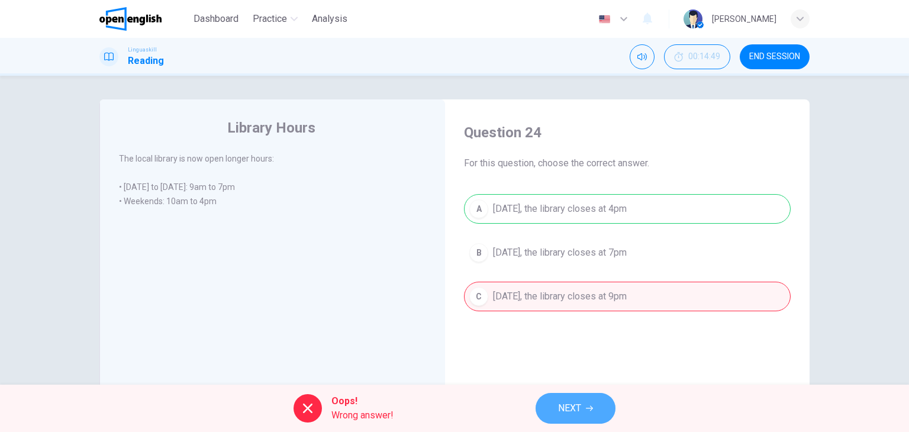
click at [582, 412] on button "NEXT" at bounding box center [576, 408] width 80 height 31
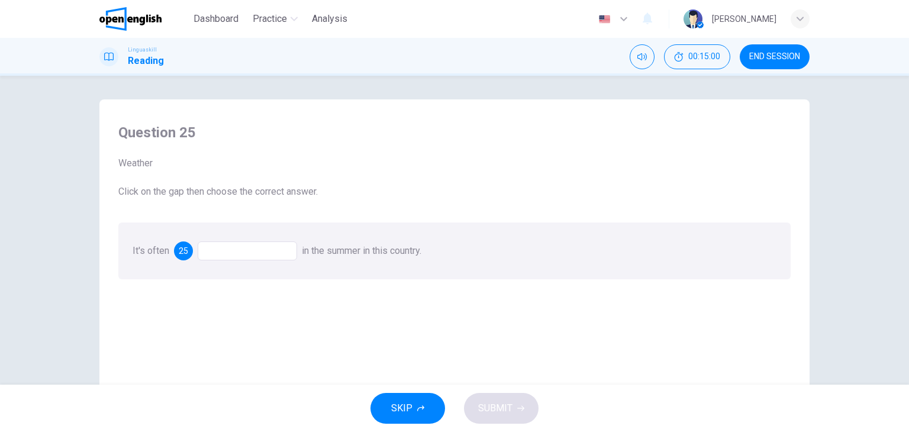
click at [239, 249] on div at bounding box center [247, 251] width 99 height 19
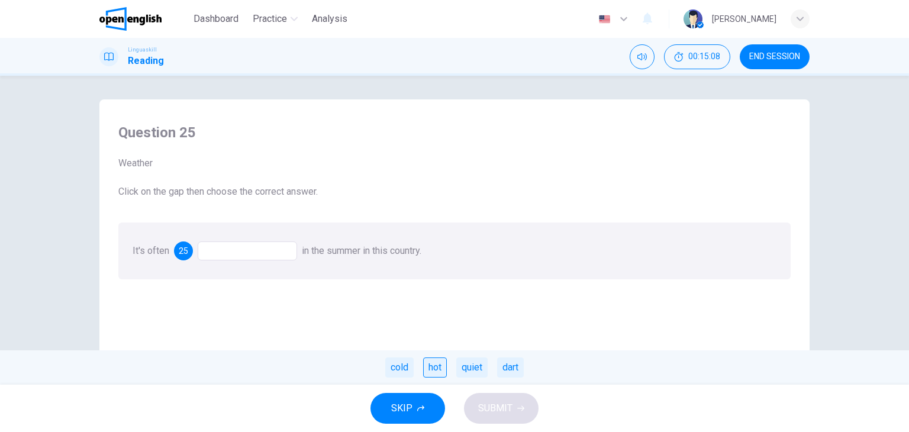
click at [445, 371] on div "hot" at bounding box center [435, 368] width 24 height 20
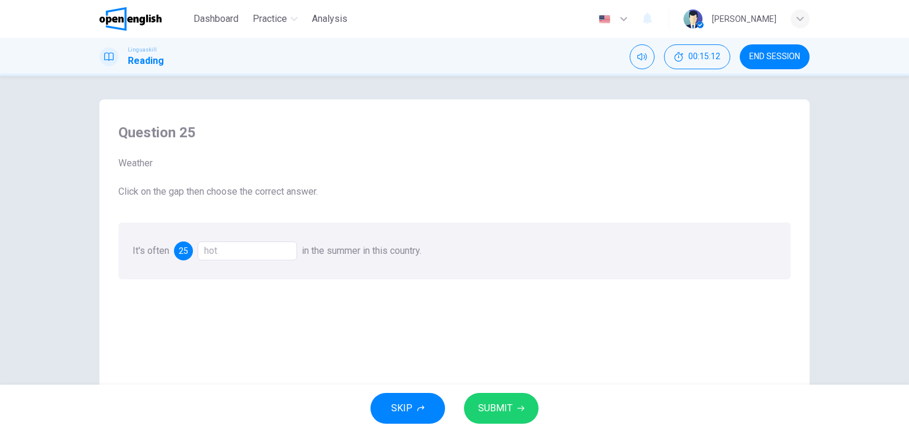
click at [189, 250] on div "25" at bounding box center [183, 251] width 19 height 19
click at [184, 251] on span "25" at bounding box center [183, 251] width 9 height 8
click at [505, 409] on span "SUBMIT" at bounding box center [495, 408] width 34 height 17
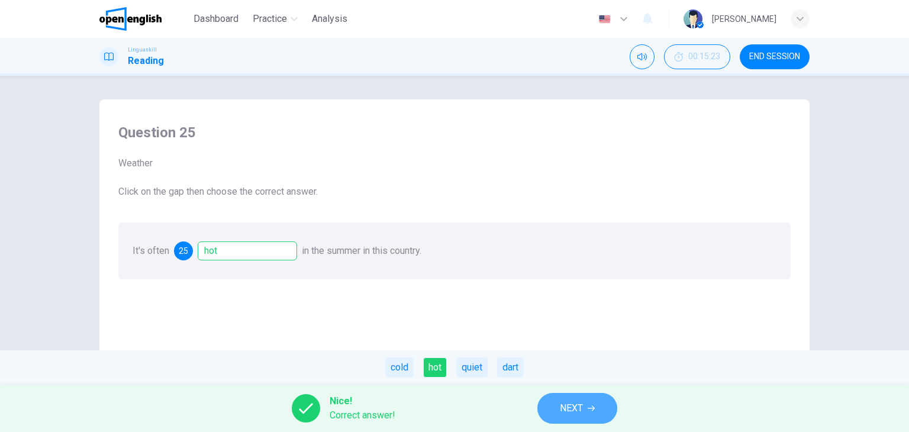
click at [575, 403] on span "NEXT" at bounding box center [571, 408] width 23 height 17
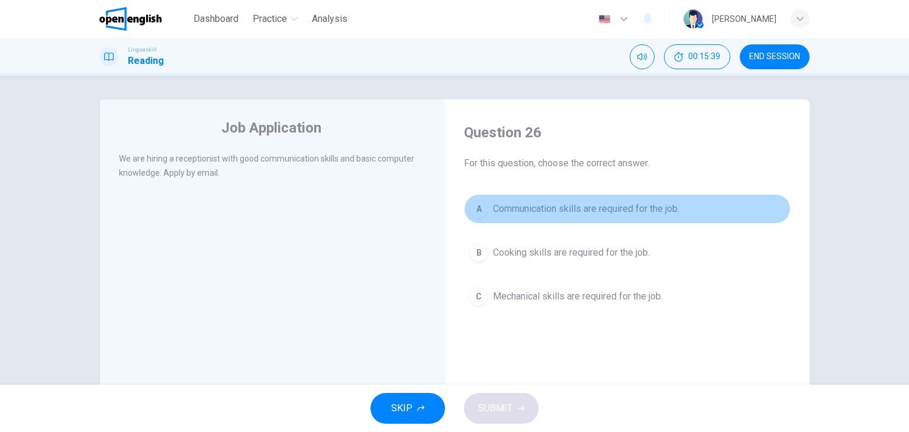
click at [569, 216] on button "A Communication skills are required for the job." at bounding box center [627, 209] width 327 height 30
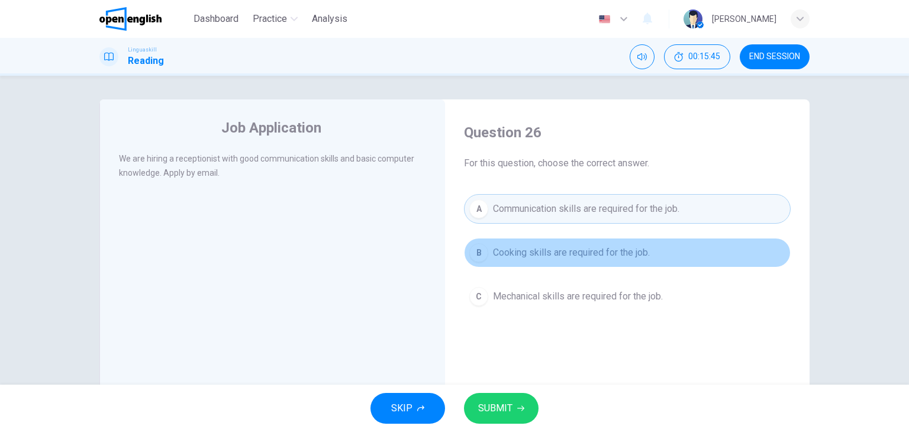
click at [527, 258] on span "Cooking skills are required for the job." at bounding box center [571, 253] width 157 height 14
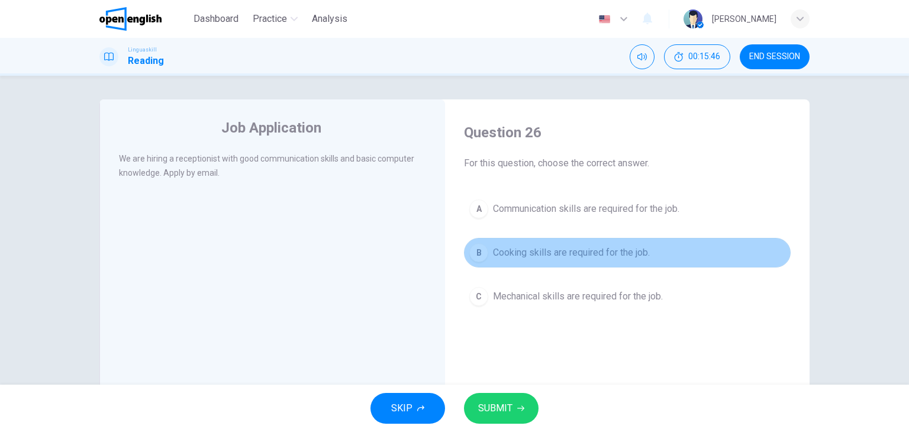
click at [527, 258] on span "Cooking skills are required for the job." at bounding box center [571, 253] width 157 height 14
click at [533, 263] on button "B Cooking skills are required for the job." at bounding box center [627, 253] width 327 height 30
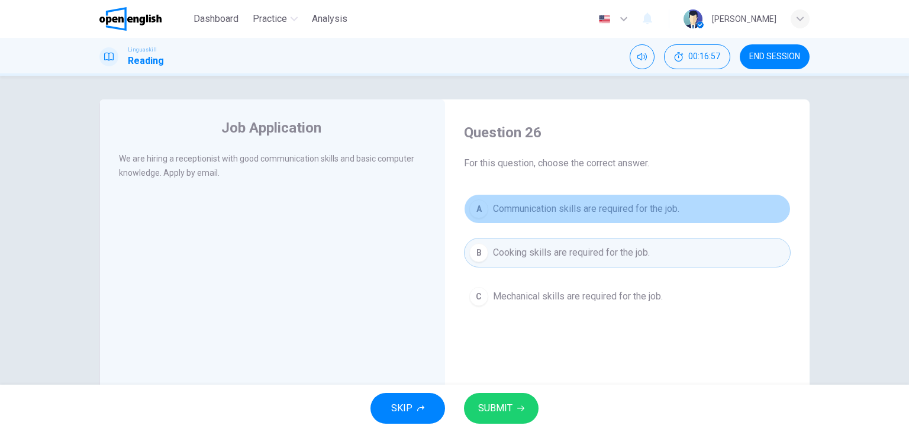
click at [550, 214] on span "Communication skills are required for the job." at bounding box center [586, 209] width 186 height 14
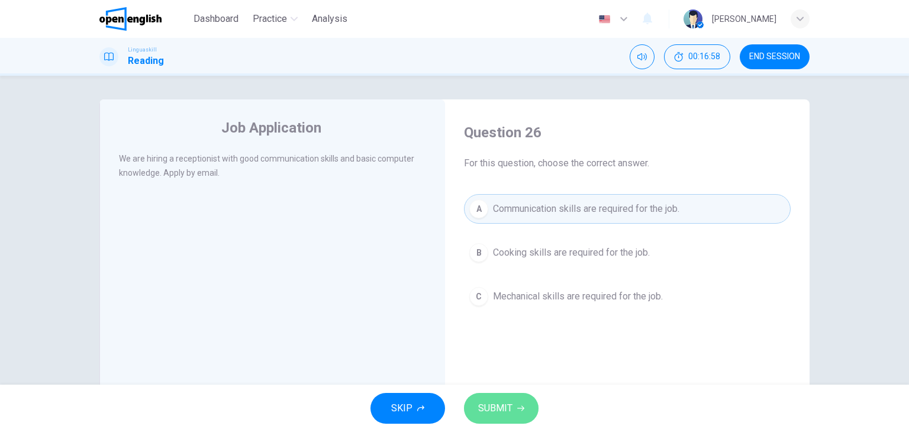
click at [506, 408] on span "SUBMIT" at bounding box center [495, 408] width 34 height 17
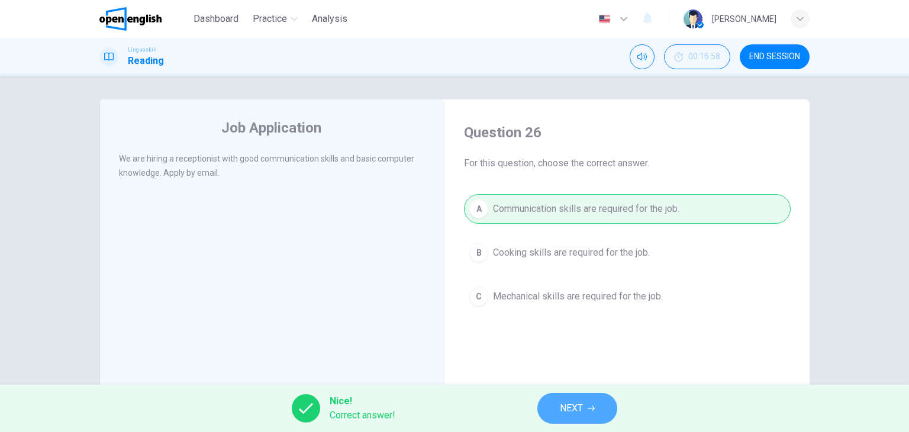
click at [565, 398] on button "NEXT" at bounding box center [578, 408] width 80 height 31
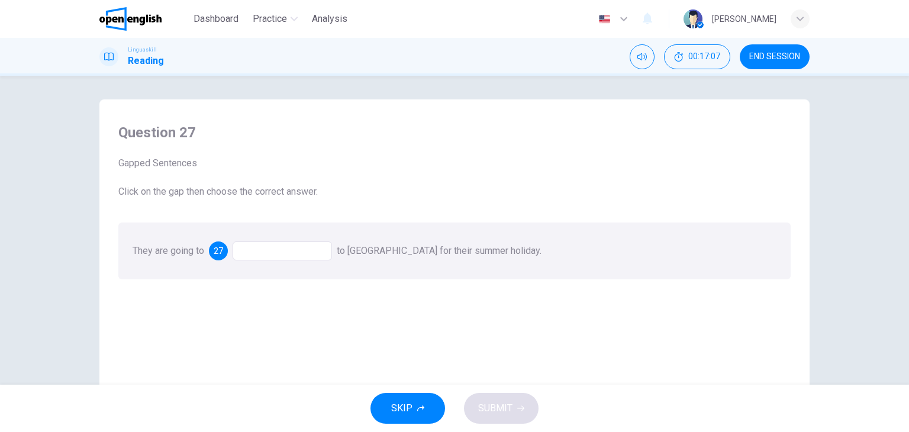
click at [309, 214] on div "Question 27 Gapped Sentences Click on the gap then choose the correct answer. T…" at bounding box center [454, 201] width 691 height 180
click at [268, 251] on div at bounding box center [282, 251] width 99 height 19
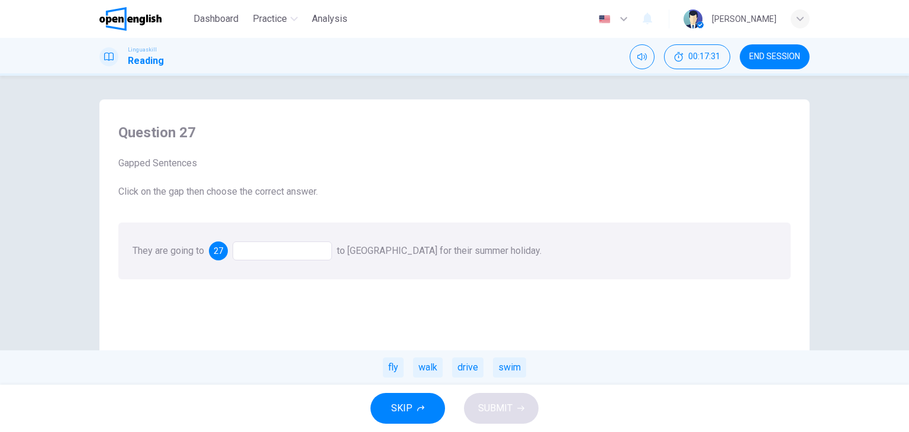
click at [268, 251] on div at bounding box center [282, 251] width 99 height 19
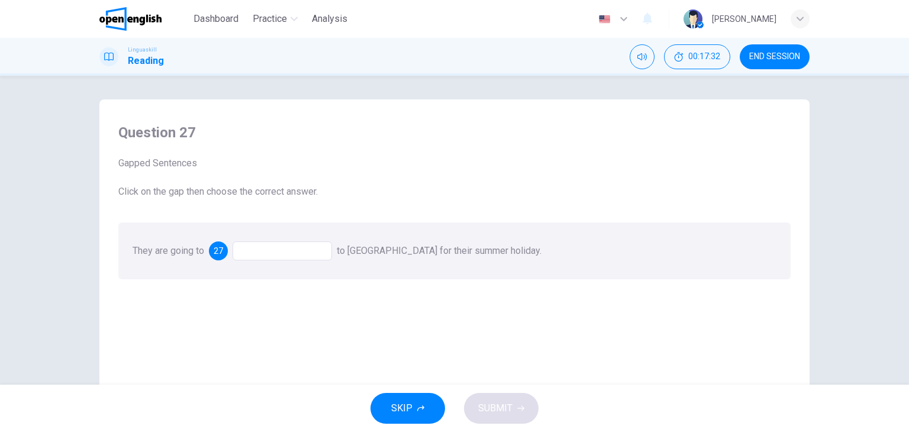
click at [268, 251] on div at bounding box center [282, 251] width 99 height 19
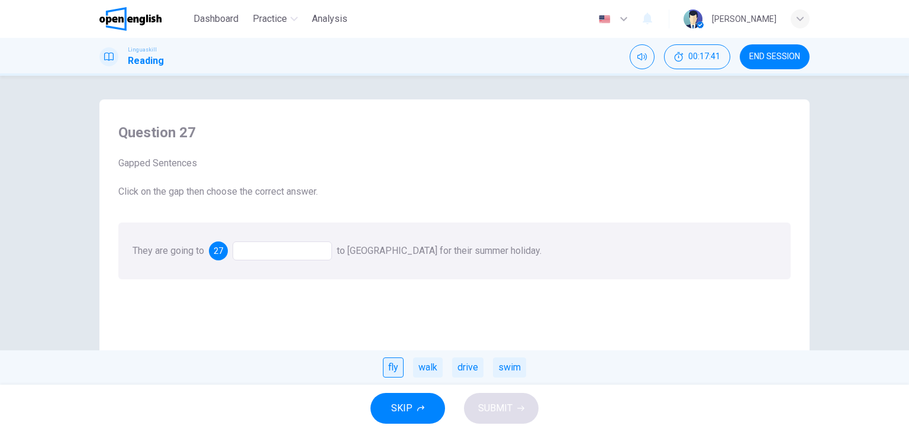
click at [400, 370] on div "fly" at bounding box center [393, 368] width 21 height 20
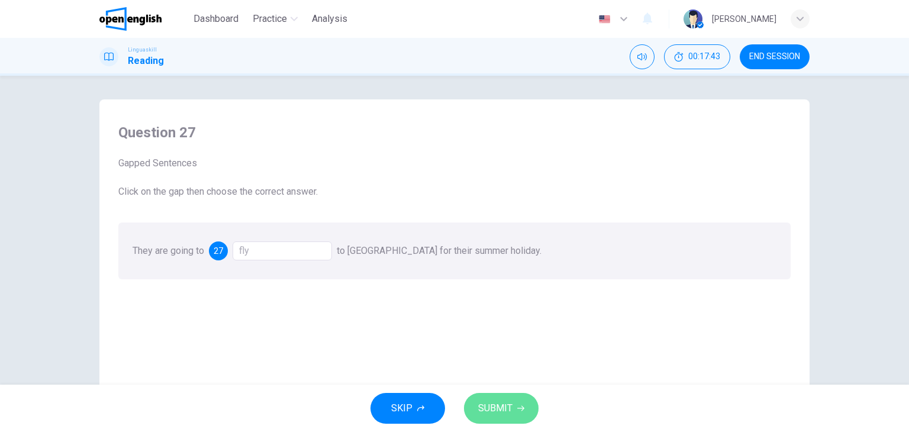
click at [501, 405] on span "SUBMIT" at bounding box center [495, 408] width 34 height 17
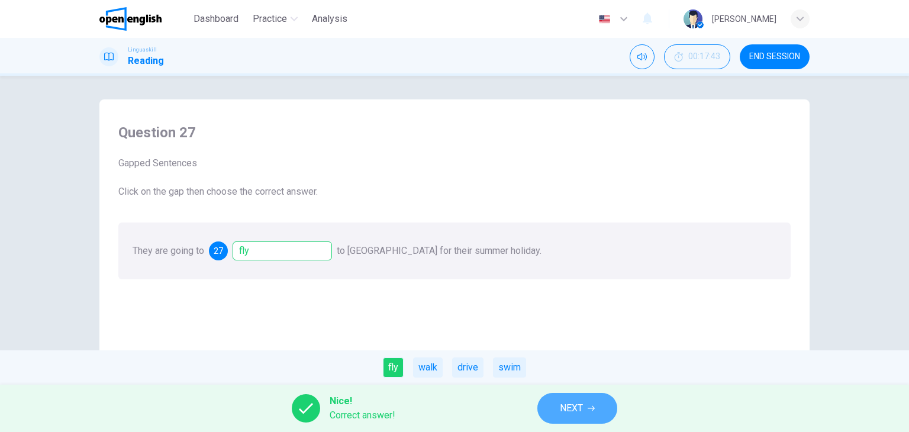
click at [593, 410] on icon "button" at bounding box center [591, 408] width 7 height 7
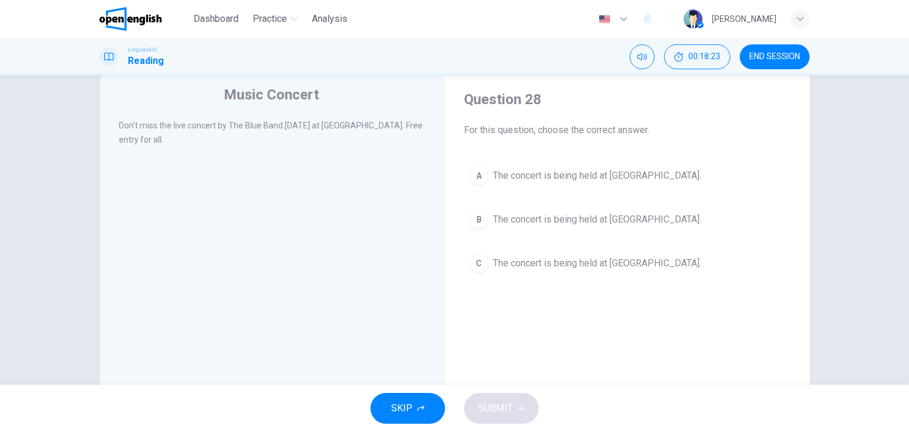
scroll to position [34, 0]
click at [559, 233] on div "A The concert is being held at [GEOGRAPHIC_DATA]. B The concert is being held a…" at bounding box center [627, 218] width 327 height 117
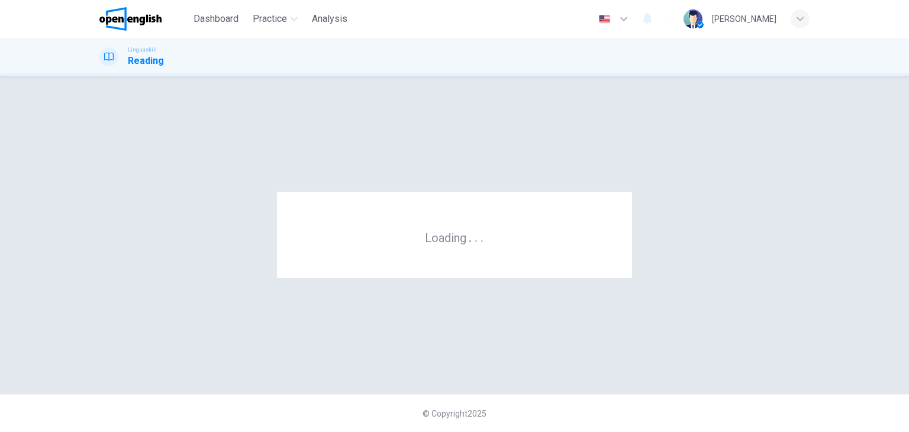
scroll to position [0, 0]
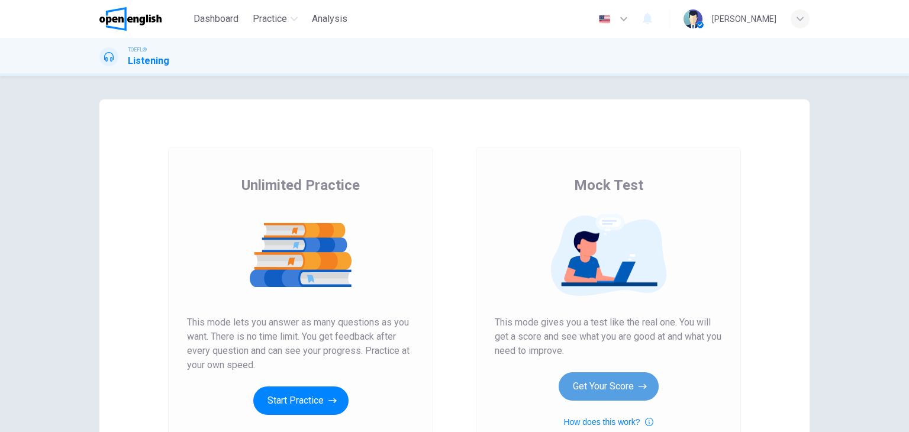
click at [600, 391] on button "Get Your Score" at bounding box center [609, 386] width 100 height 28
